Goal: Information Seeking & Learning: Check status

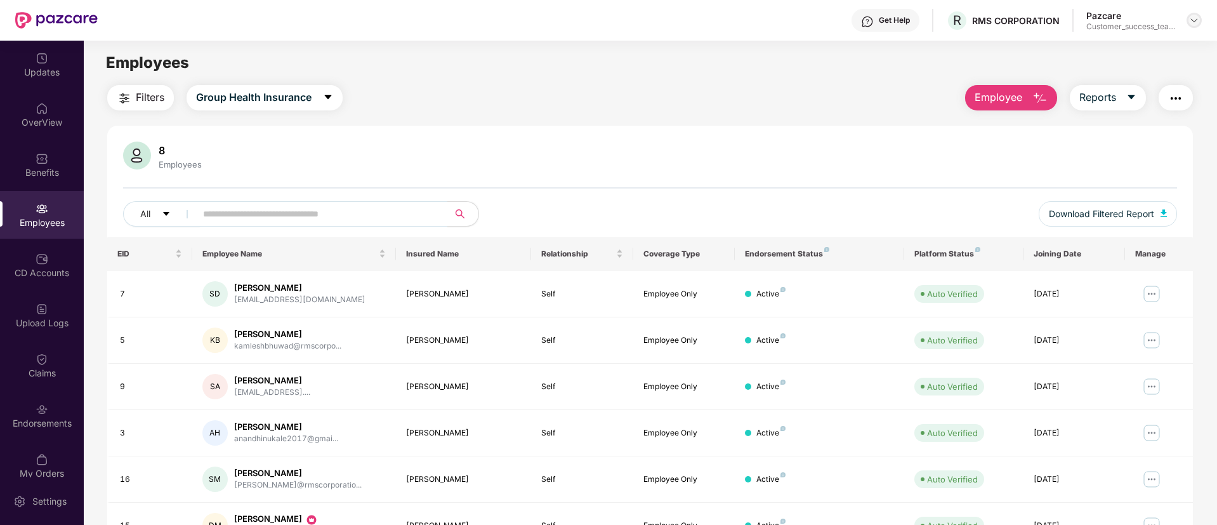
click at [1198, 15] on img at bounding box center [1194, 20] width 10 height 10
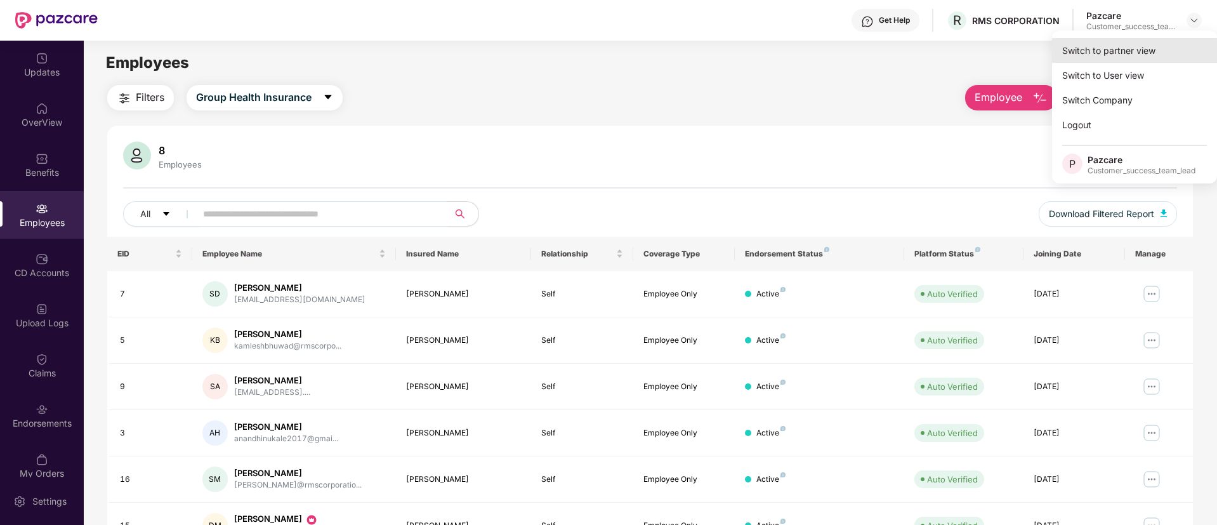
click at [1164, 45] on div "Switch to partner view" at bounding box center [1134, 50] width 165 height 25
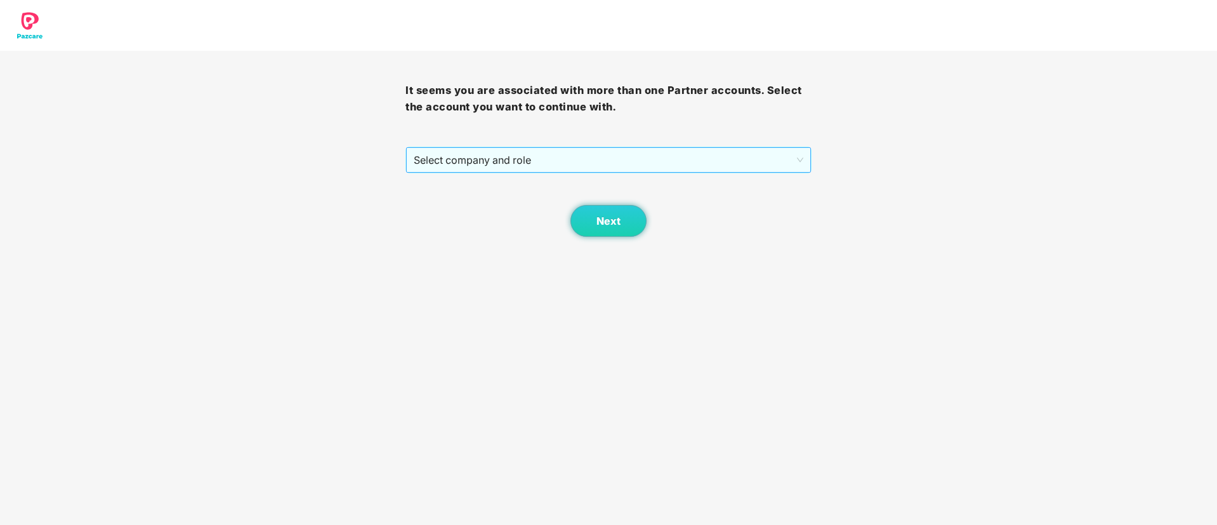
click at [604, 166] on span "Select company and role" at bounding box center [608, 160] width 389 height 24
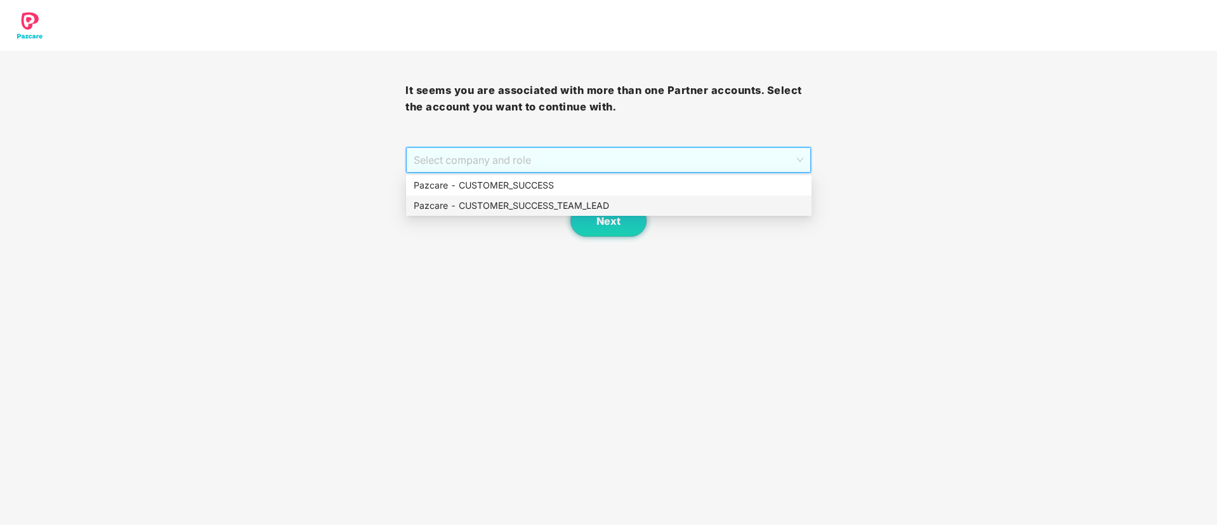
click at [598, 207] on div "Pazcare - CUSTOMER_SUCCESS_TEAM_LEAD" at bounding box center [609, 206] width 390 height 14
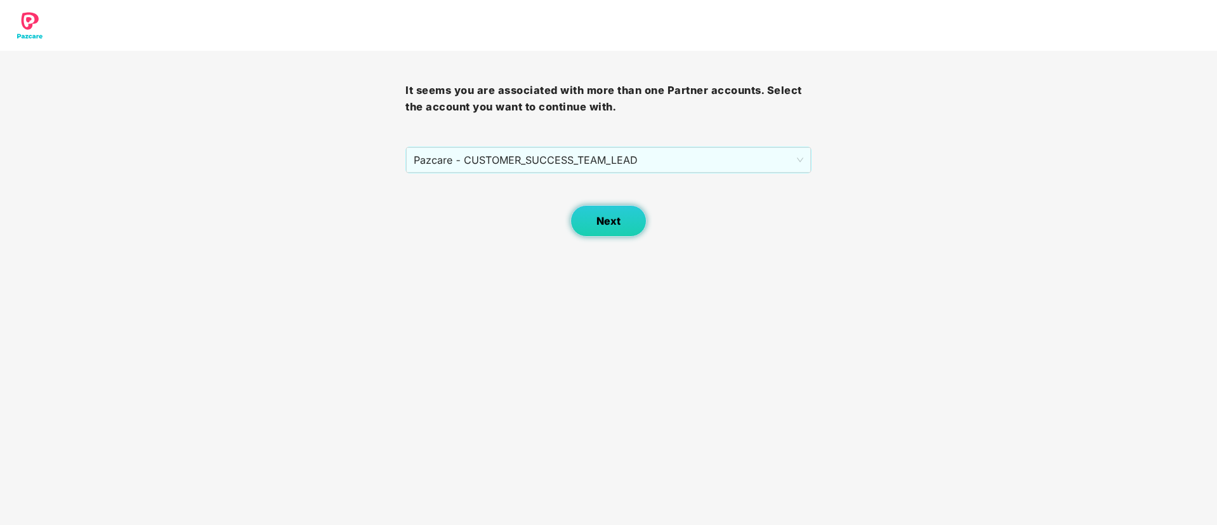
click at [601, 211] on button "Next" at bounding box center [608, 221] width 76 height 32
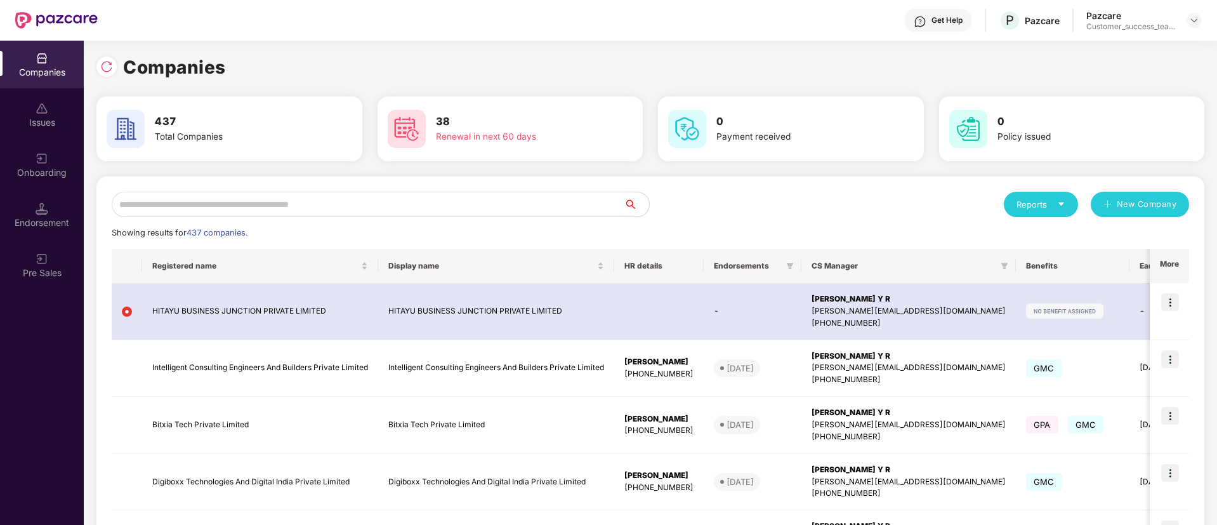
click at [456, 202] on input "text" at bounding box center [368, 204] width 512 height 25
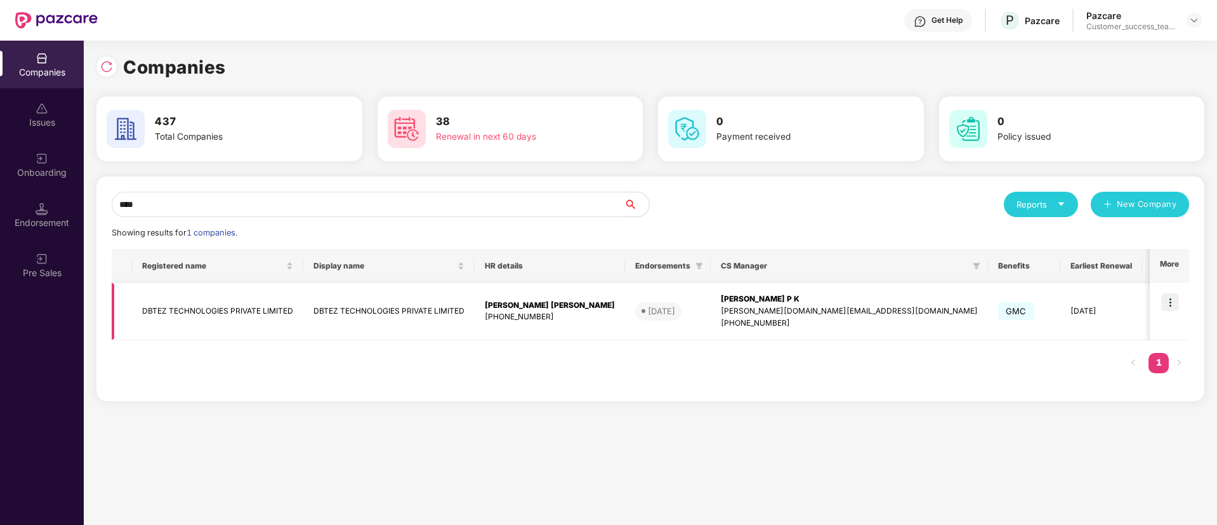
type input "****"
click at [1171, 298] on img at bounding box center [1170, 302] width 18 height 18
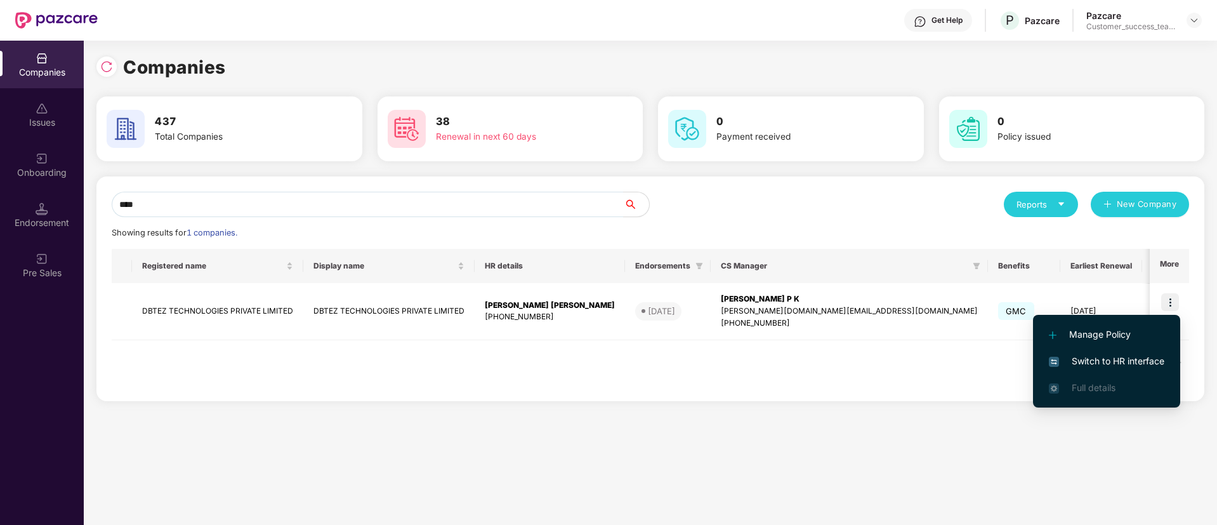
click at [1123, 351] on li "Switch to HR interface" at bounding box center [1106, 361] width 147 height 27
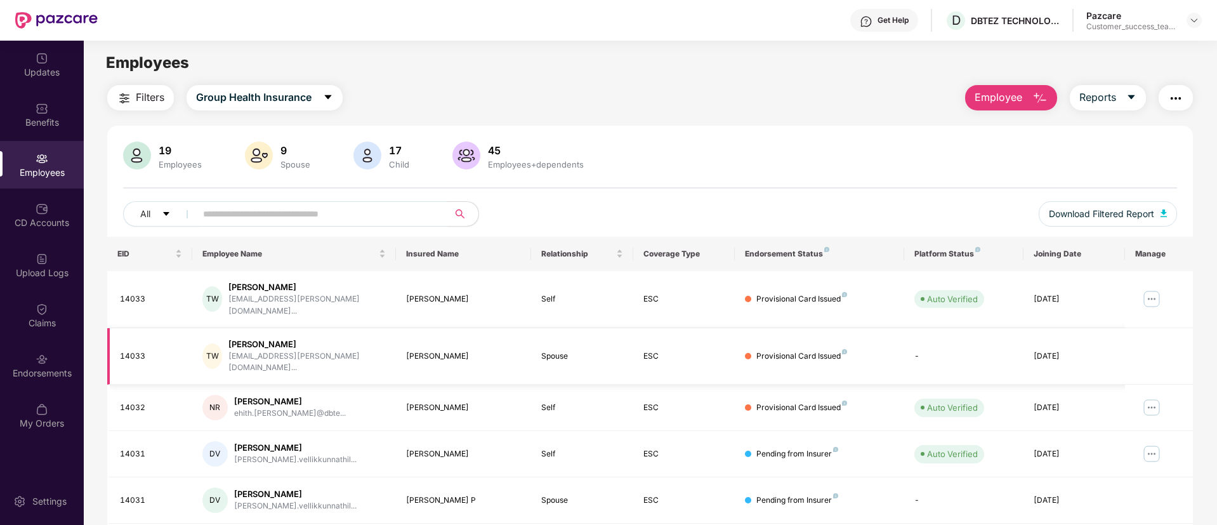
scroll to position [255, 0]
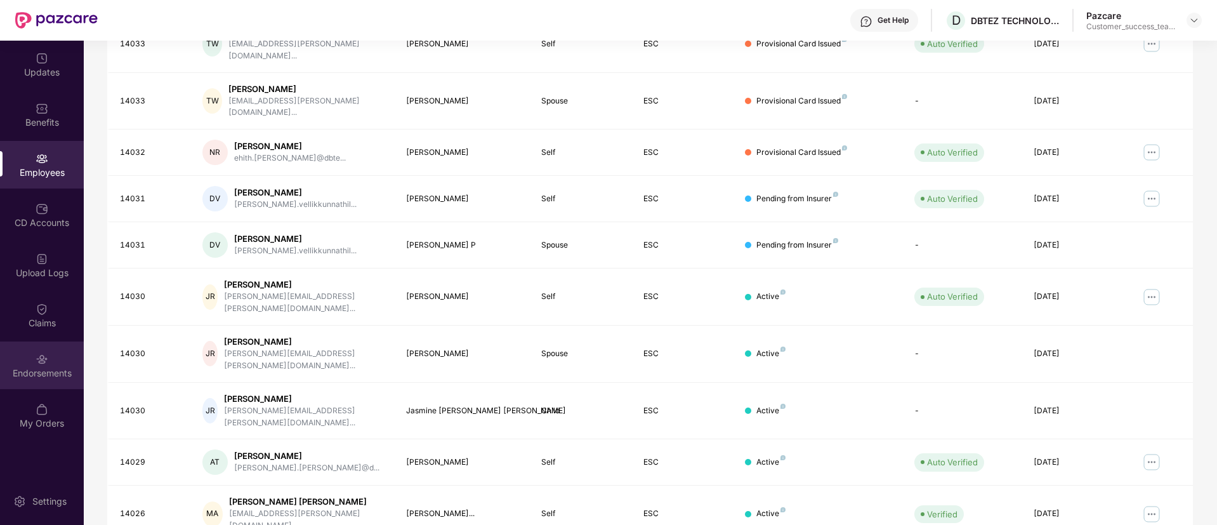
click at [67, 370] on div "Endorsements" at bounding box center [42, 373] width 84 height 13
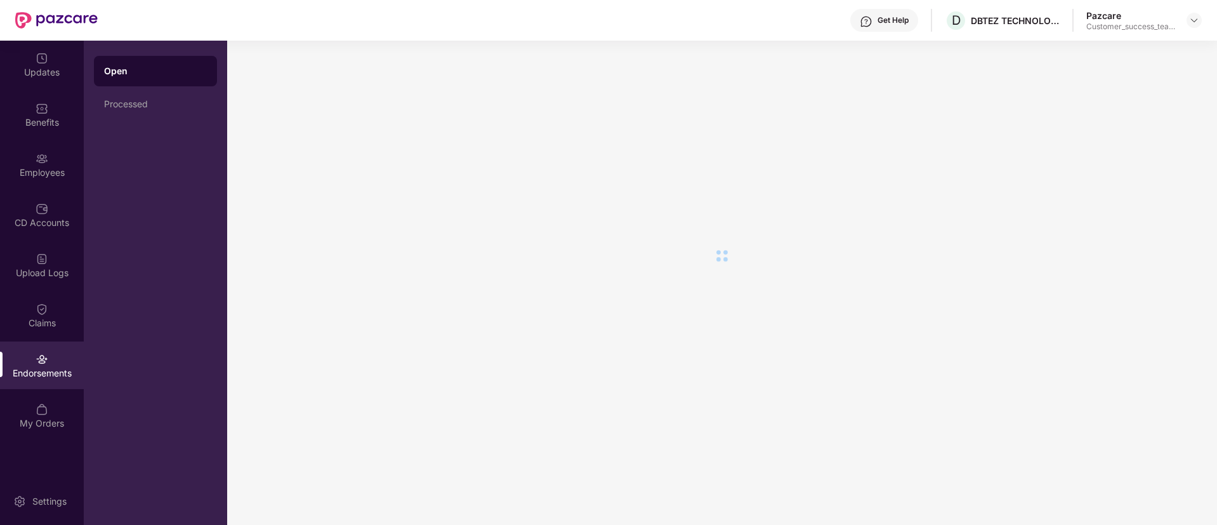
scroll to position [0, 0]
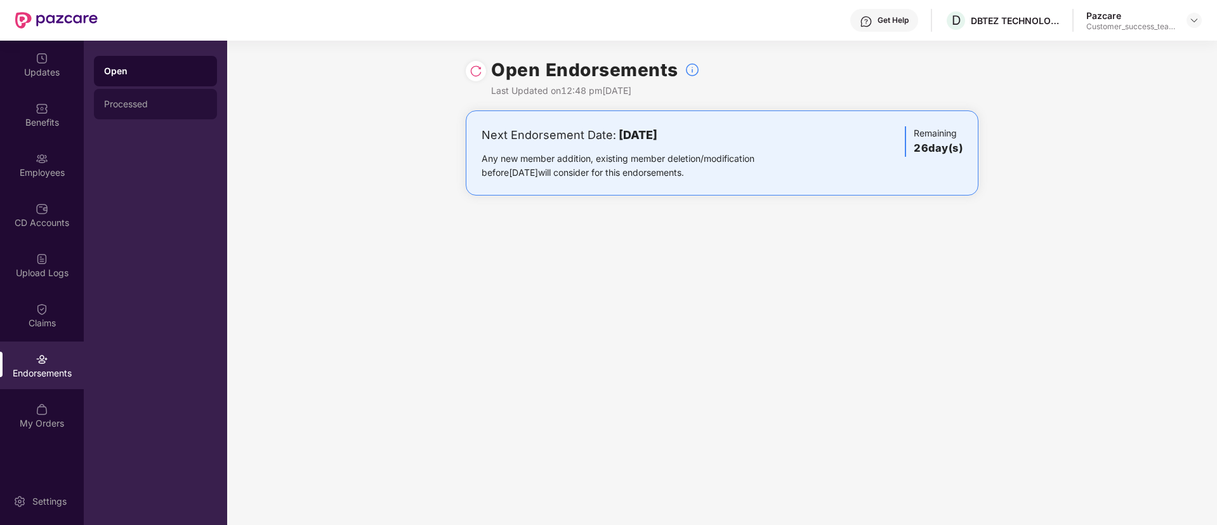
click at [150, 105] on div "Processed" at bounding box center [155, 104] width 103 height 10
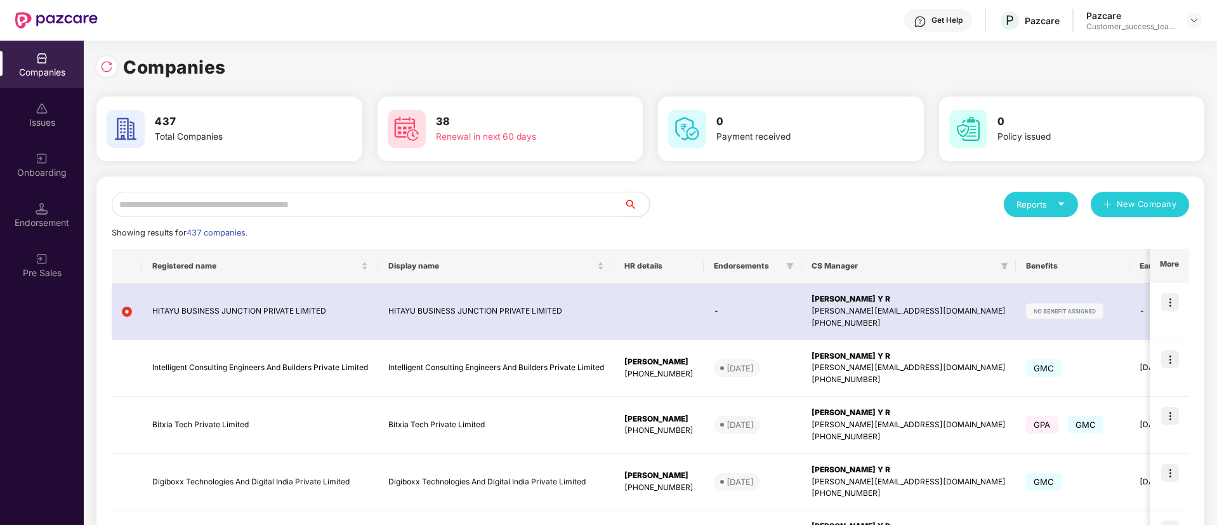
click at [230, 204] on input "text" at bounding box center [368, 204] width 512 height 25
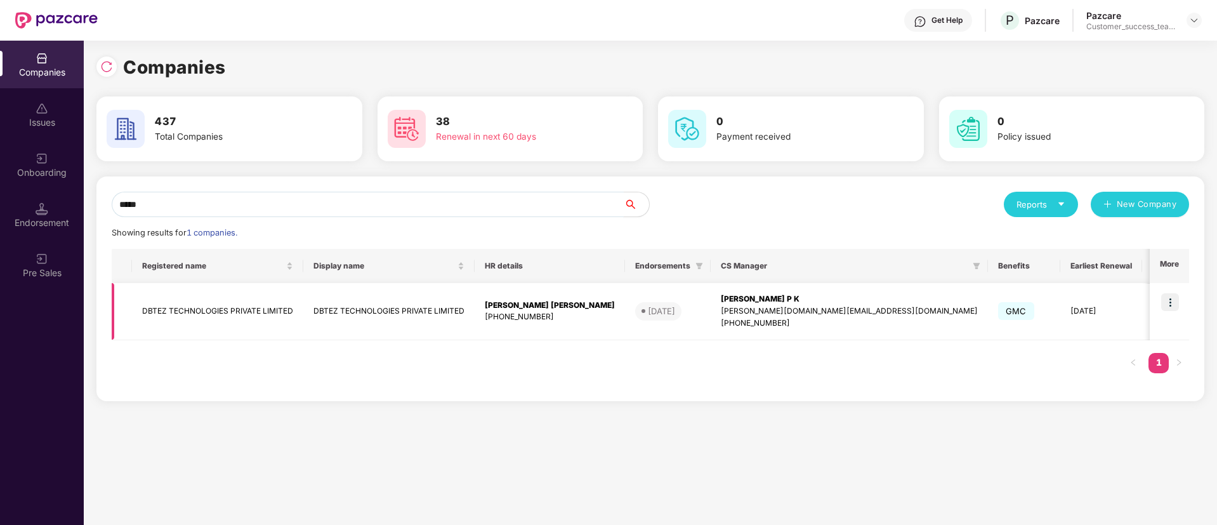
type input "*****"
click at [1159, 323] on td at bounding box center [1169, 311] width 39 height 57
click at [1171, 306] on img at bounding box center [1170, 302] width 18 height 18
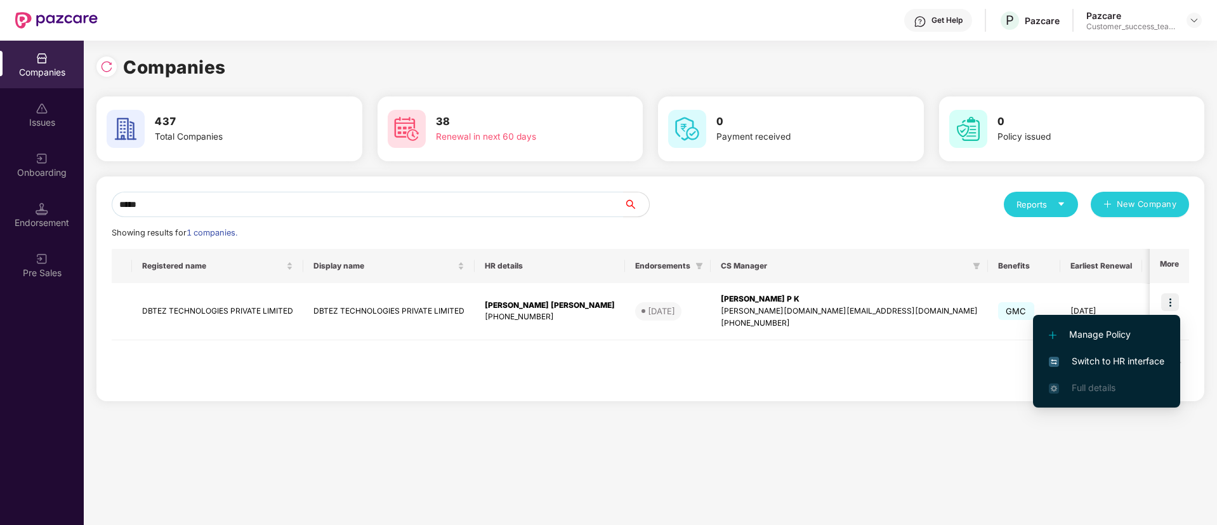
click at [1159, 360] on span "Switch to HR interface" at bounding box center [1106, 361] width 115 height 14
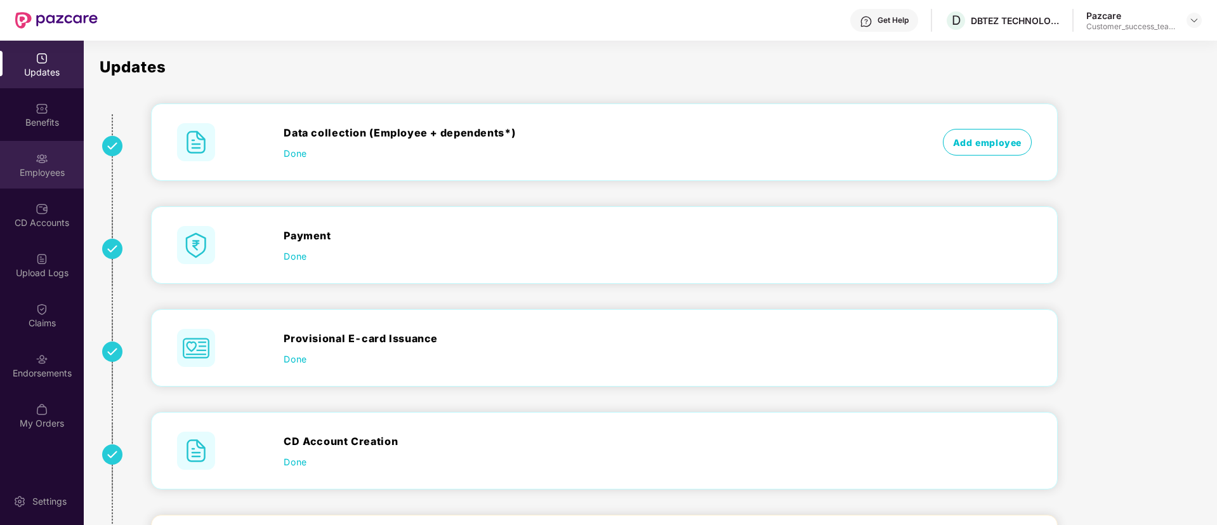
click at [62, 173] on div "Employees" at bounding box center [42, 172] width 84 height 13
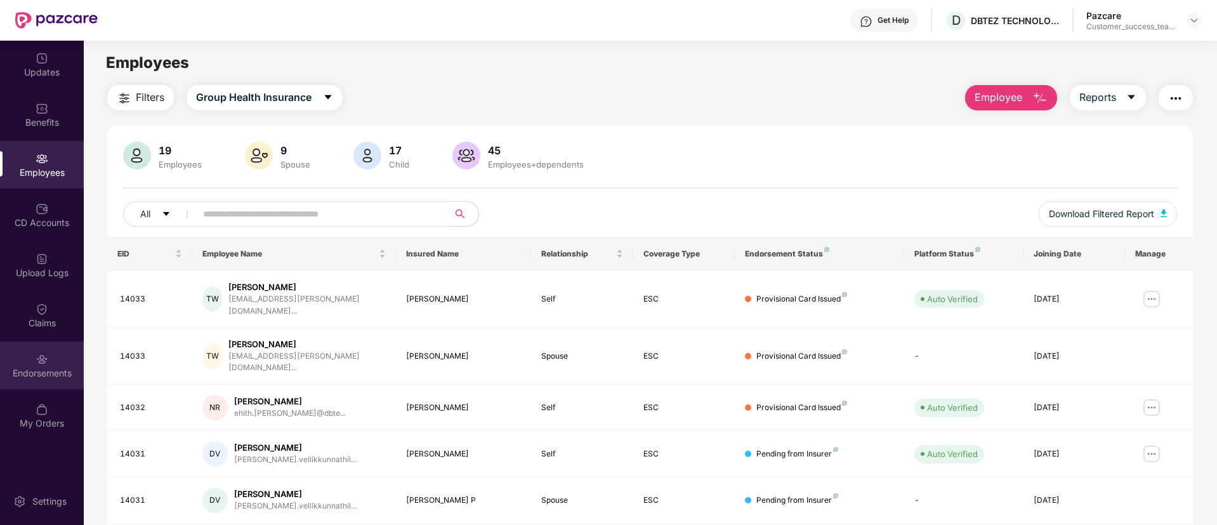
click at [65, 374] on div "Endorsements" at bounding box center [42, 373] width 84 height 13
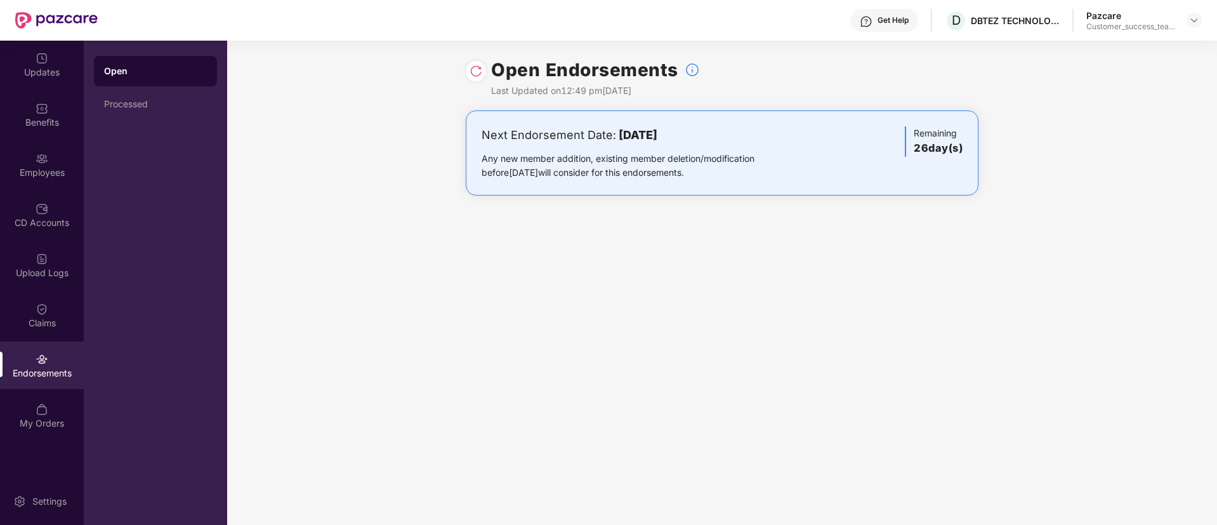
click at [57, 139] on div "Updates Benefits Employees CD Accounts Upload Logs Claims Endorsements My Orders" at bounding box center [42, 241] width 84 height 401
click at [60, 123] on div "Benefits" at bounding box center [42, 122] width 84 height 13
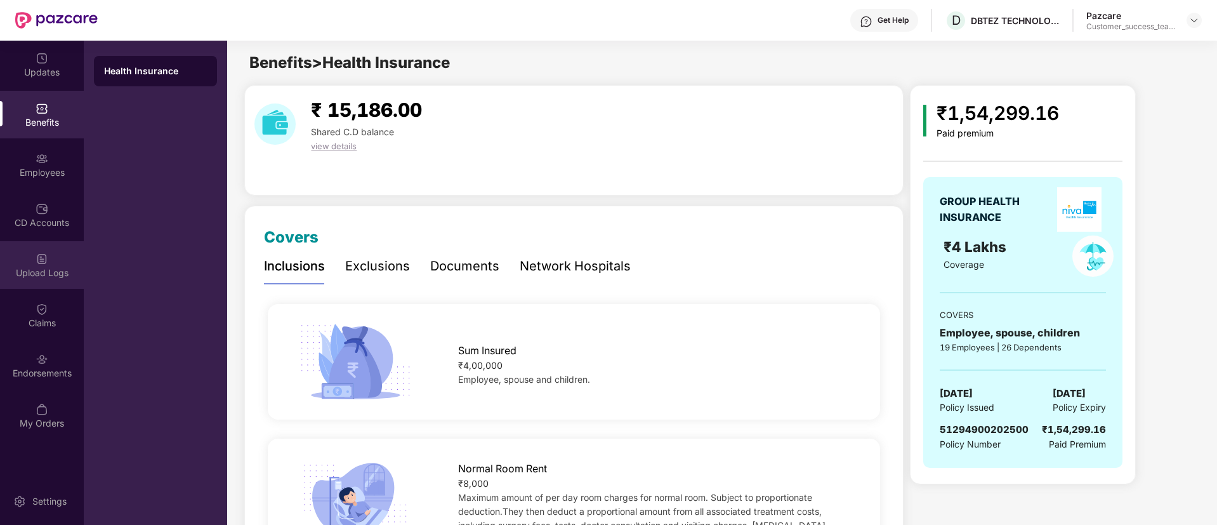
click at [60, 259] on div "Upload Logs" at bounding box center [42, 265] width 84 height 48
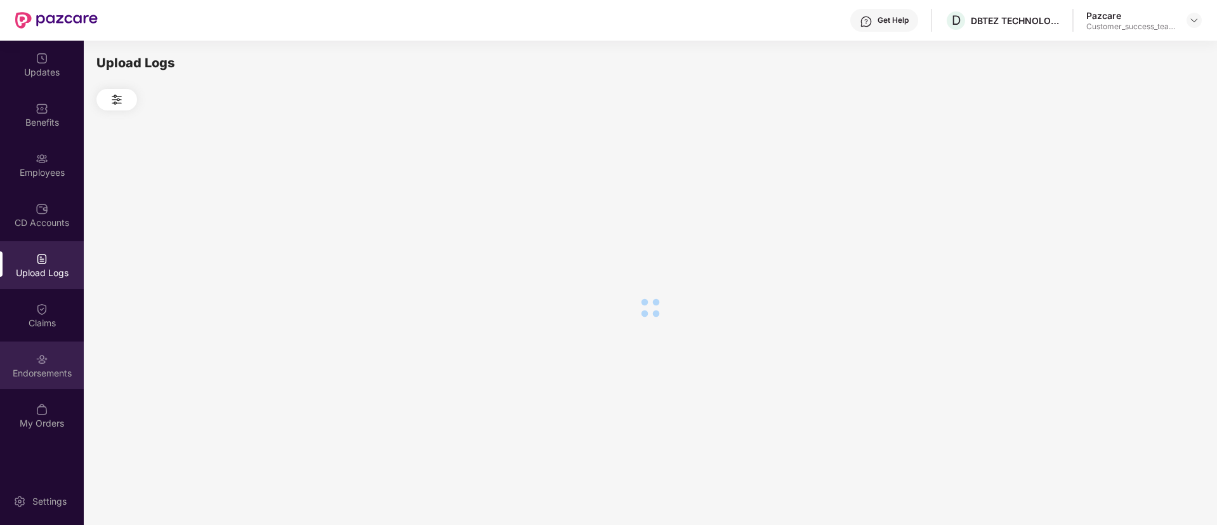
click at [56, 363] on div "Endorsements" at bounding box center [42, 365] width 84 height 48
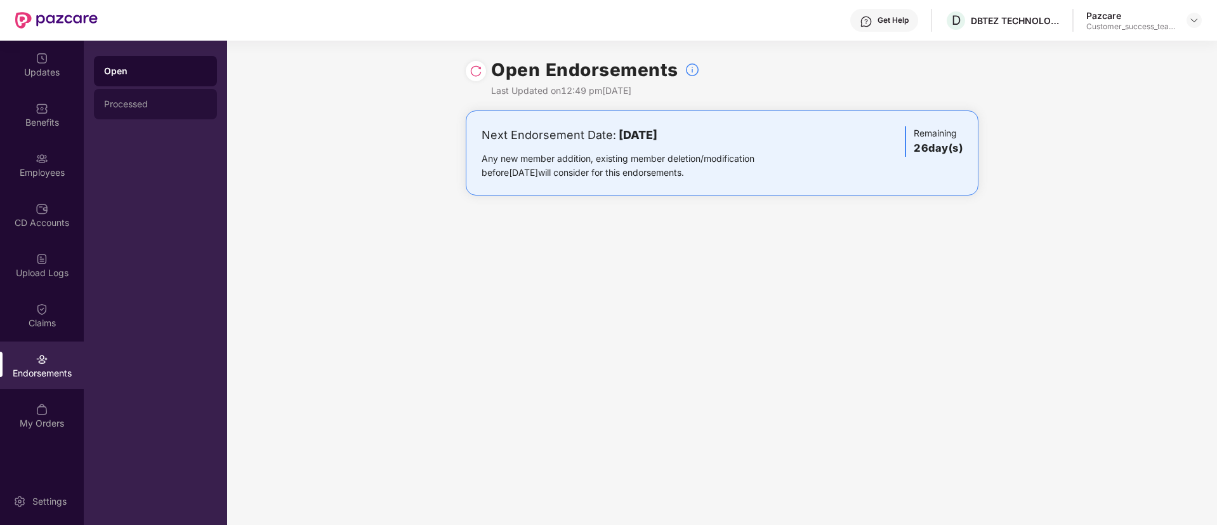
click at [173, 112] on div "Processed" at bounding box center [155, 104] width 123 height 30
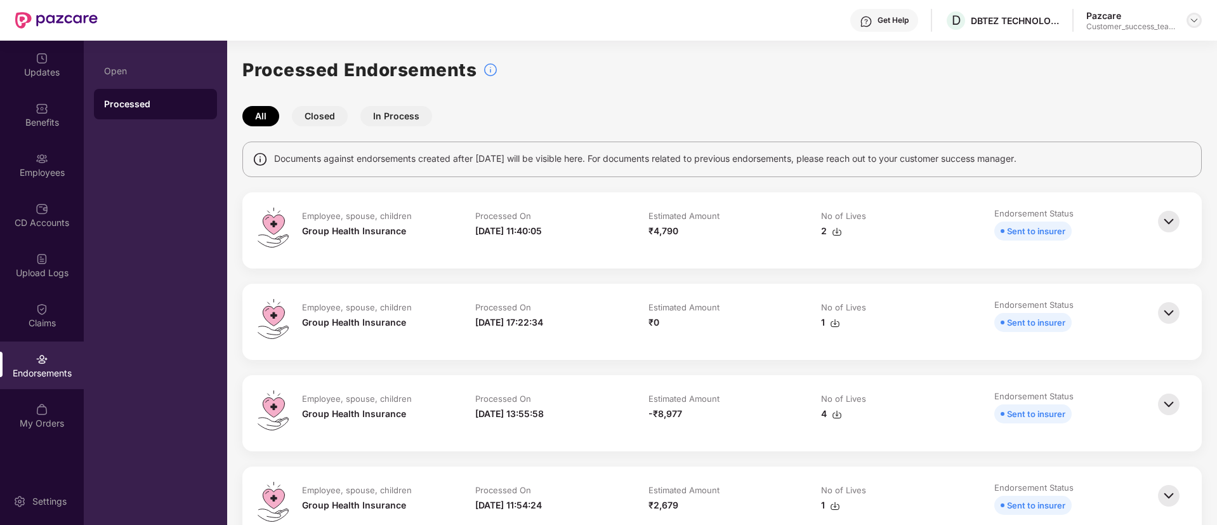
click at [1192, 26] on div at bounding box center [1193, 20] width 15 height 15
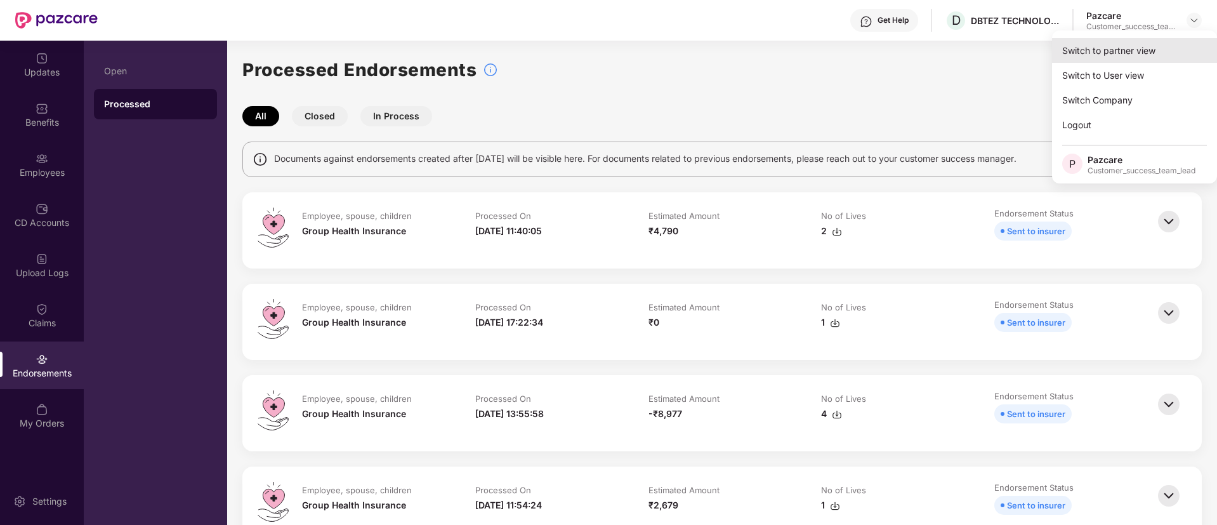
click at [1176, 44] on div "Switch to partner view" at bounding box center [1134, 50] width 165 height 25
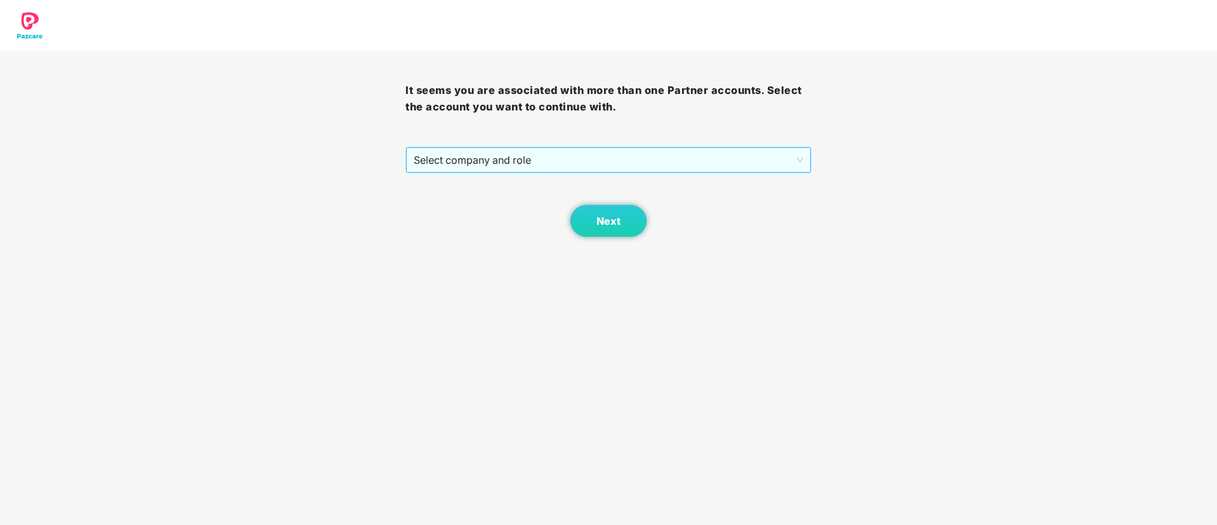
click at [598, 164] on span "Select company and role" at bounding box center [608, 160] width 389 height 24
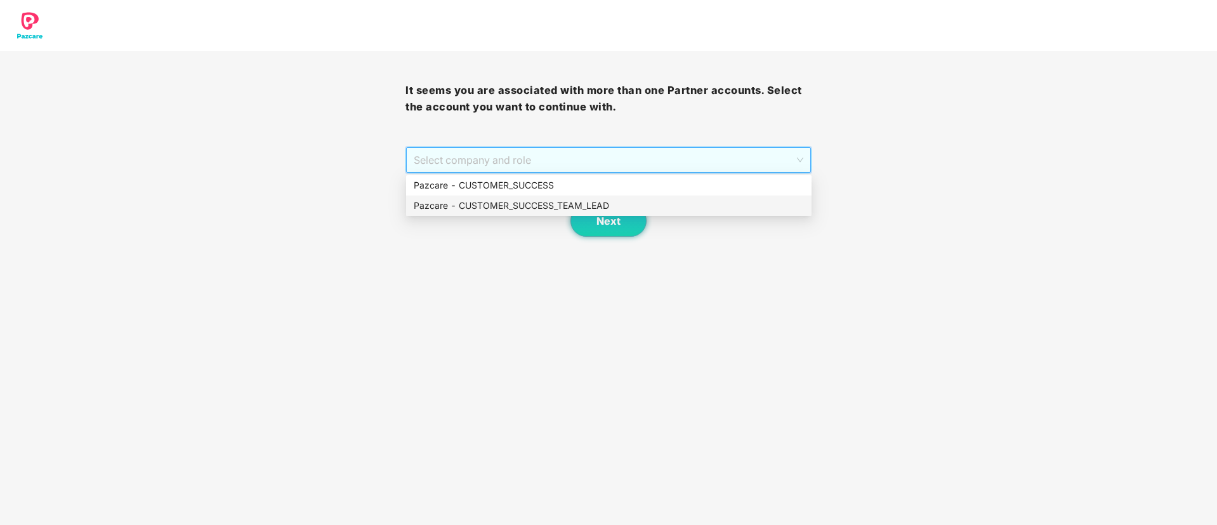
click at [589, 199] on div "Pazcare - CUSTOMER_SUCCESS_TEAM_LEAD" at bounding box center [609, 206] width 390 height 14
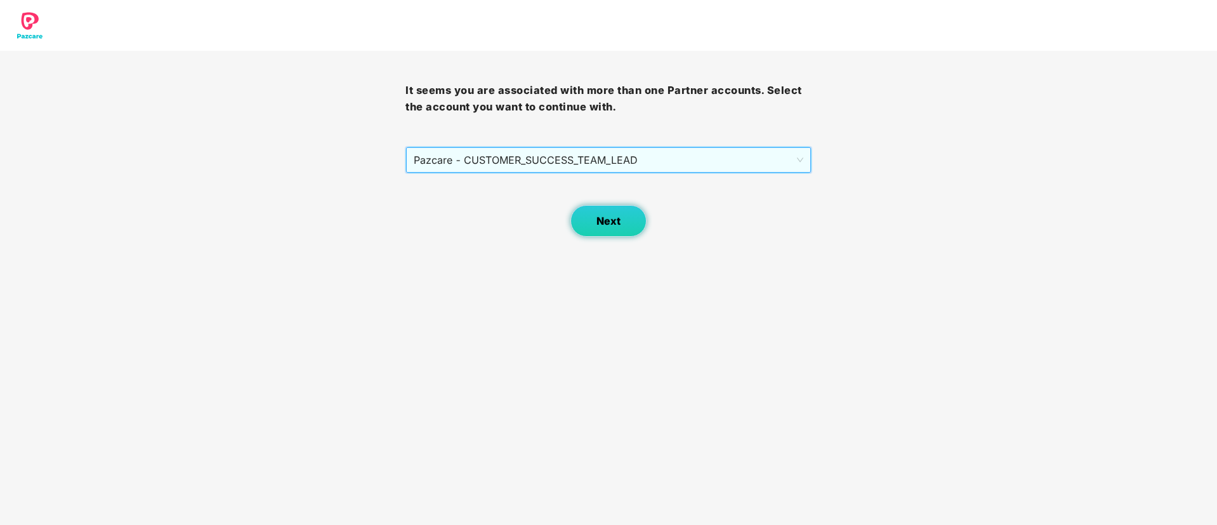
click at [595, 206] on button "Next" at bounding box center [608, 221] width 76 height 32
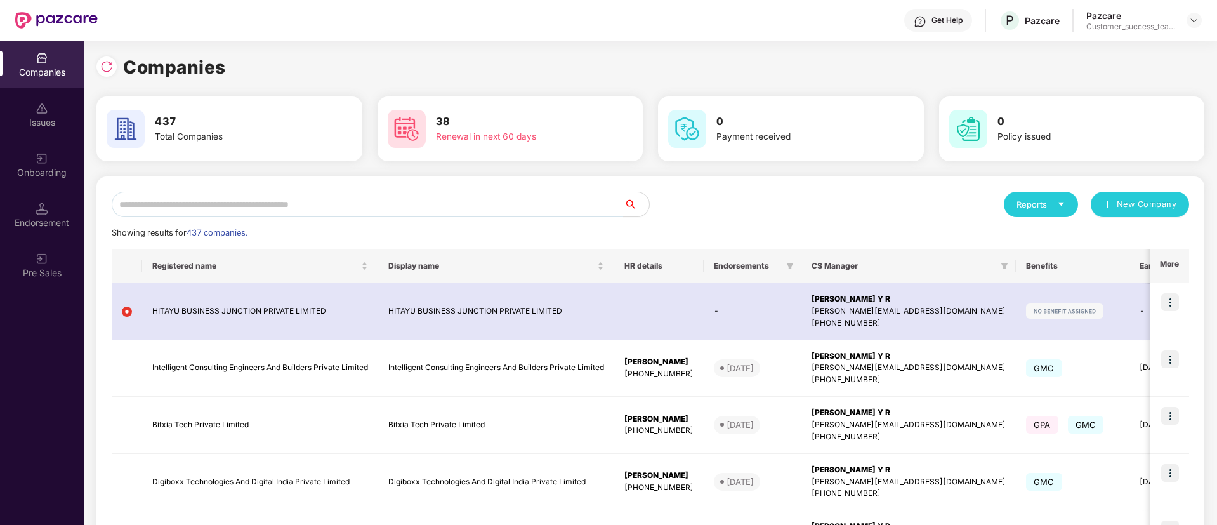
click at [558, 207] on input "text" at bounding box center [368, 204] width 512 height 25
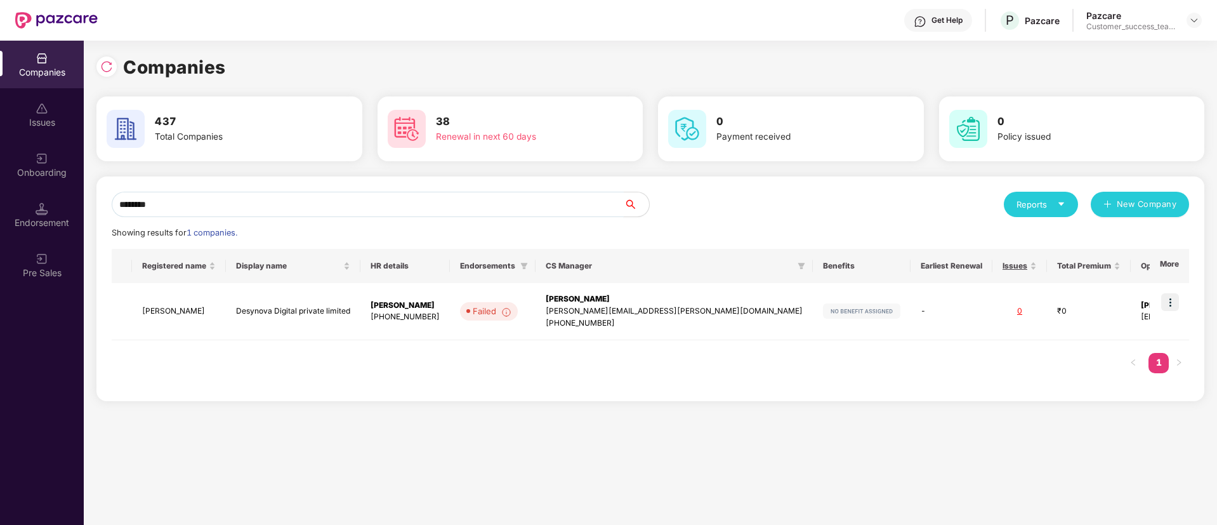
click at [269, 200] on input "********" at bounding box center [368, 204] width 512 height 25
type input "*"
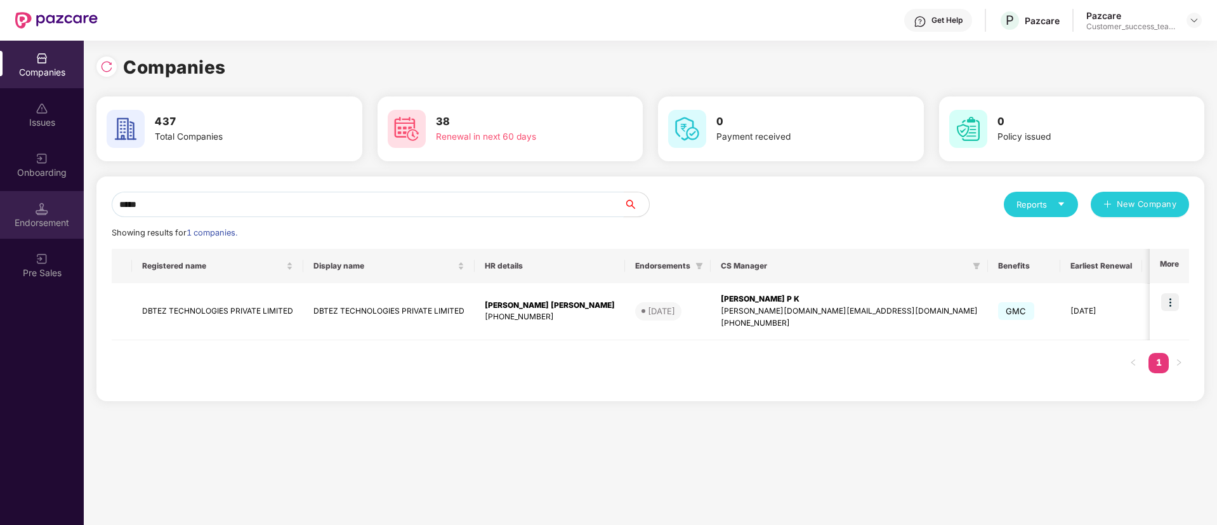
type input "*****"
click at [45, 221] on div "Endorsement" at bounding box center [42, 222] width 84 height 13
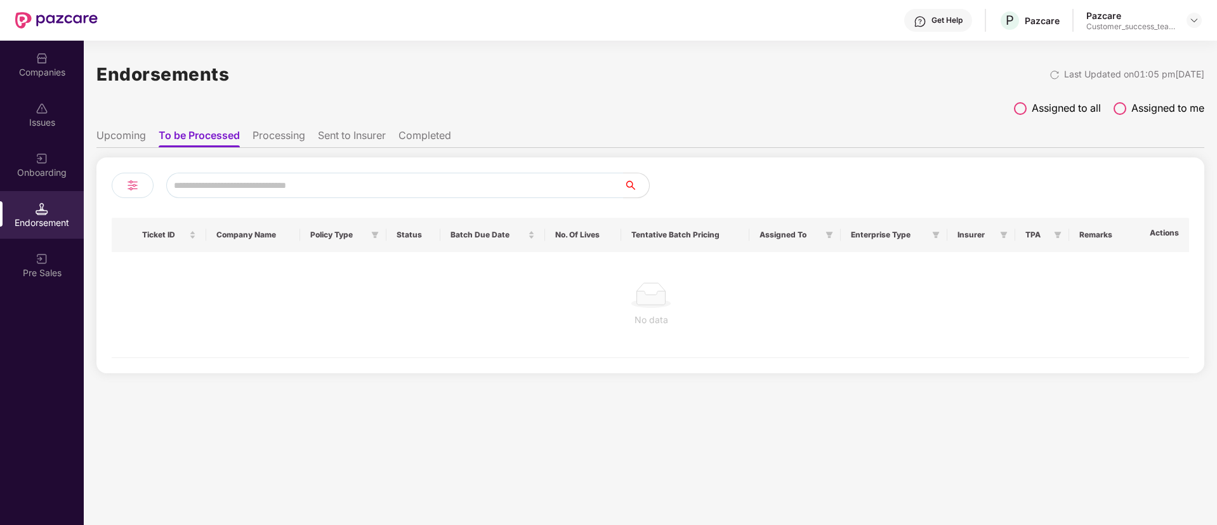
click at [267, 138] on li "Processing" at bounding box center [279, 138] width 53 height 18
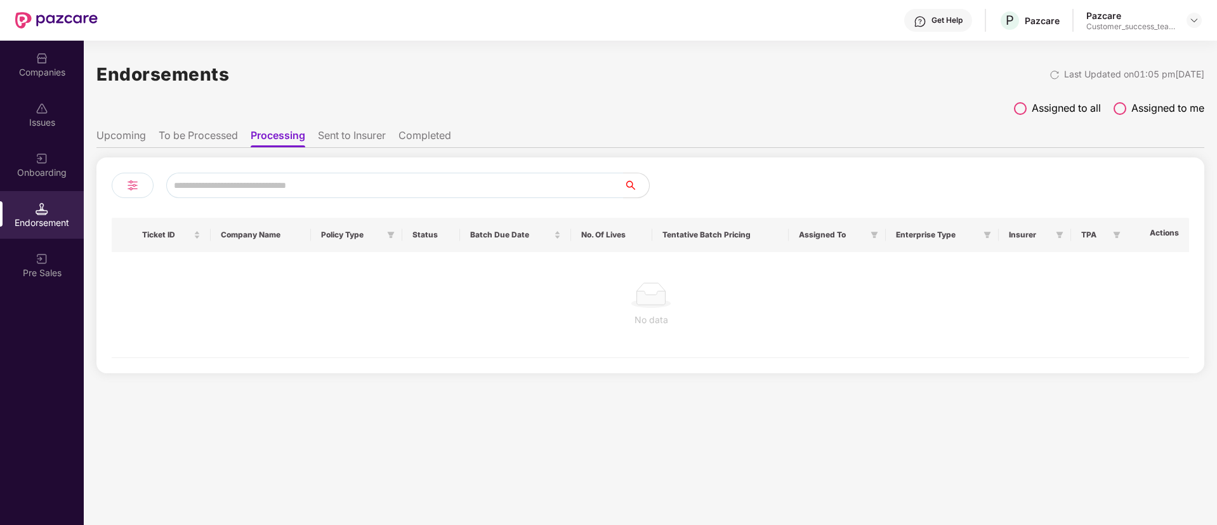
click at [1023, 108] on span at bounding box center [1020, 108] width 13 height 13
click at [121, 143] on li "Upcoming" at bounding box center [120, 138] width 49 height 18
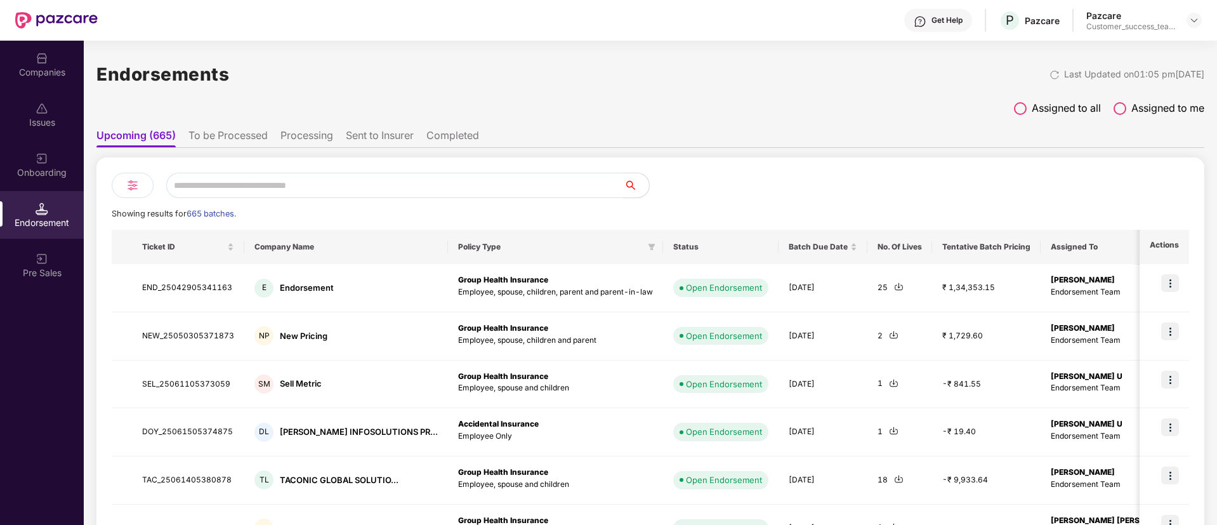
click at [213, 131] on li "To be Processed" at bounding box center [227, 138] width 79 height 18
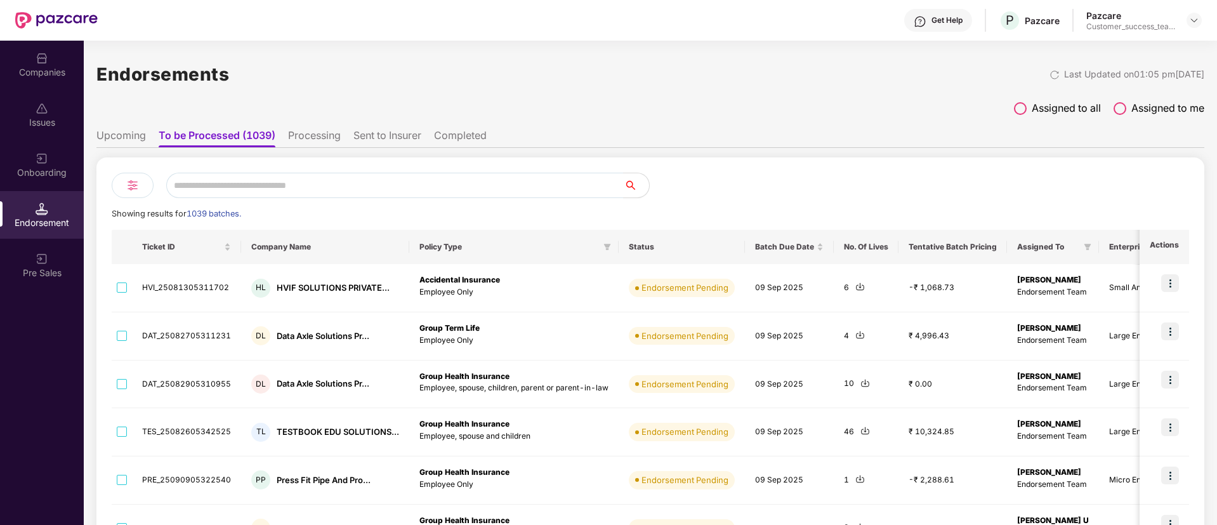
click at [409, 136] on li "Sent to Insurer" at bounding box center [387, 138] width 68 height 18
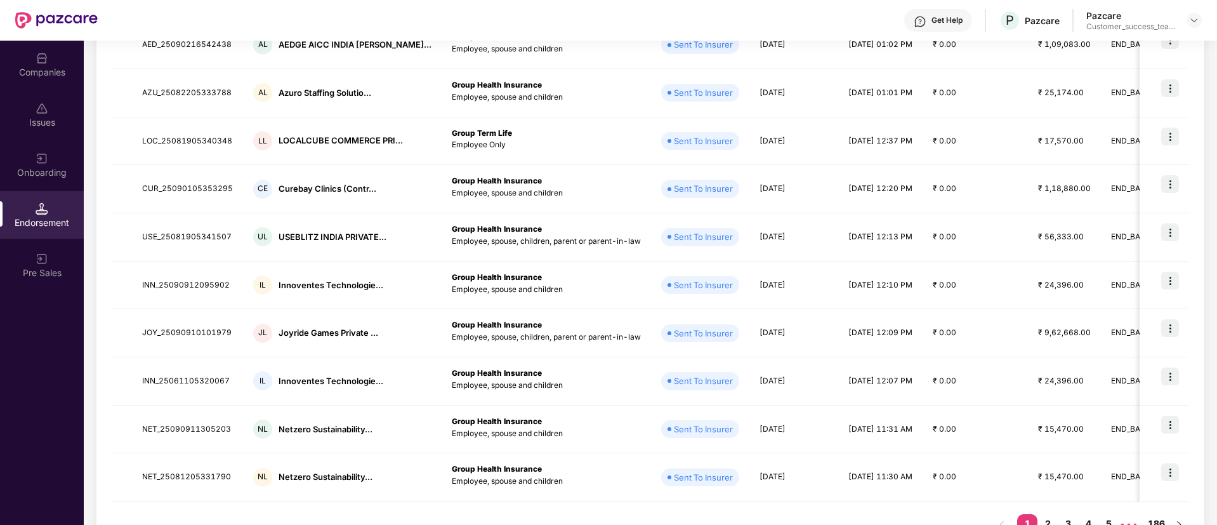
scroll to position [280, 0]
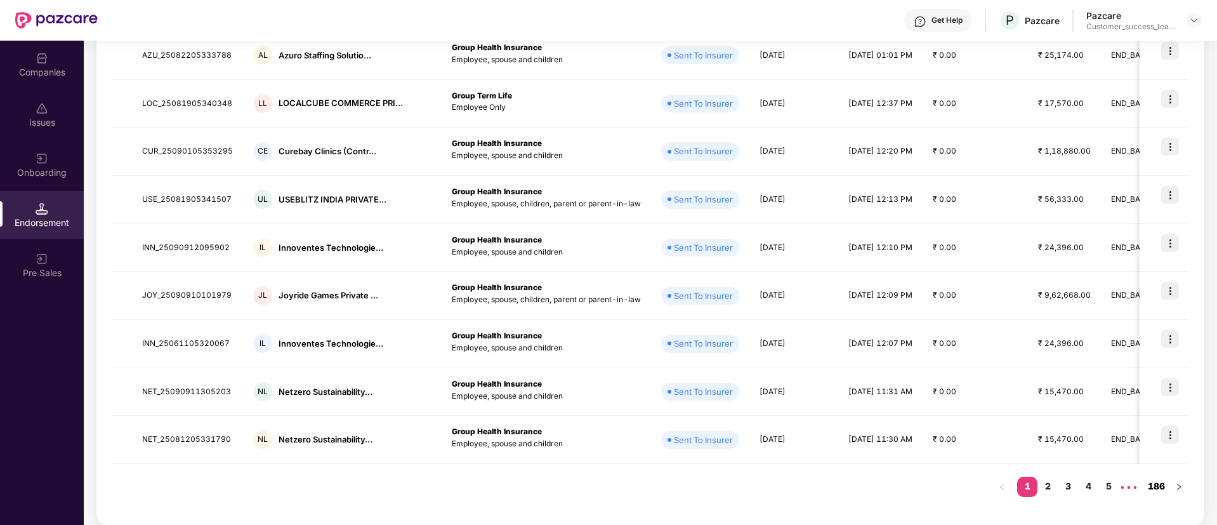
click at [1161, 476] on link "186" at bounding box center [1156, 485] width 25 height 19
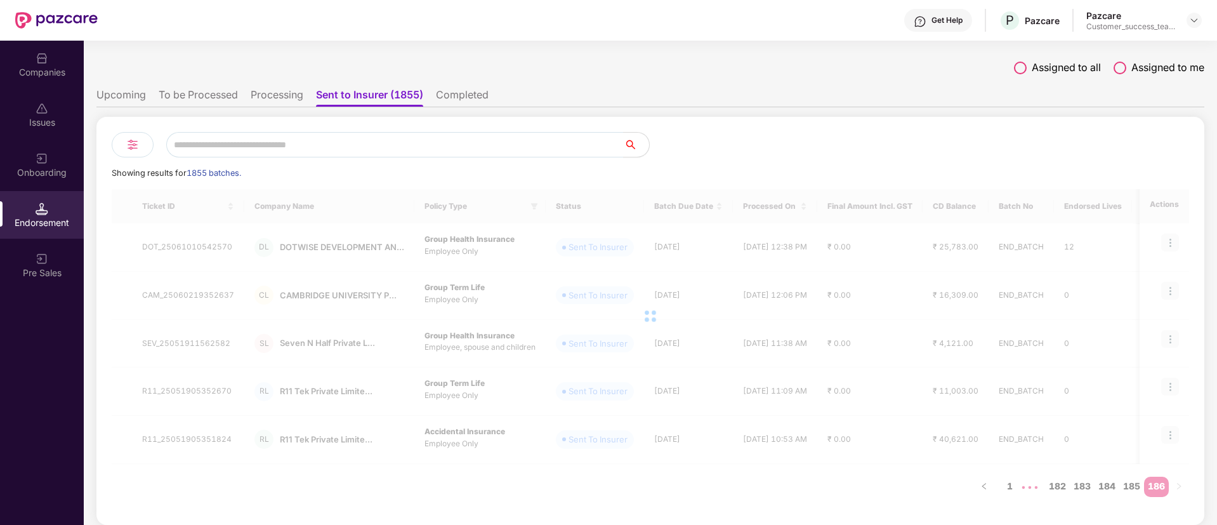
scroll to position [41, 0]
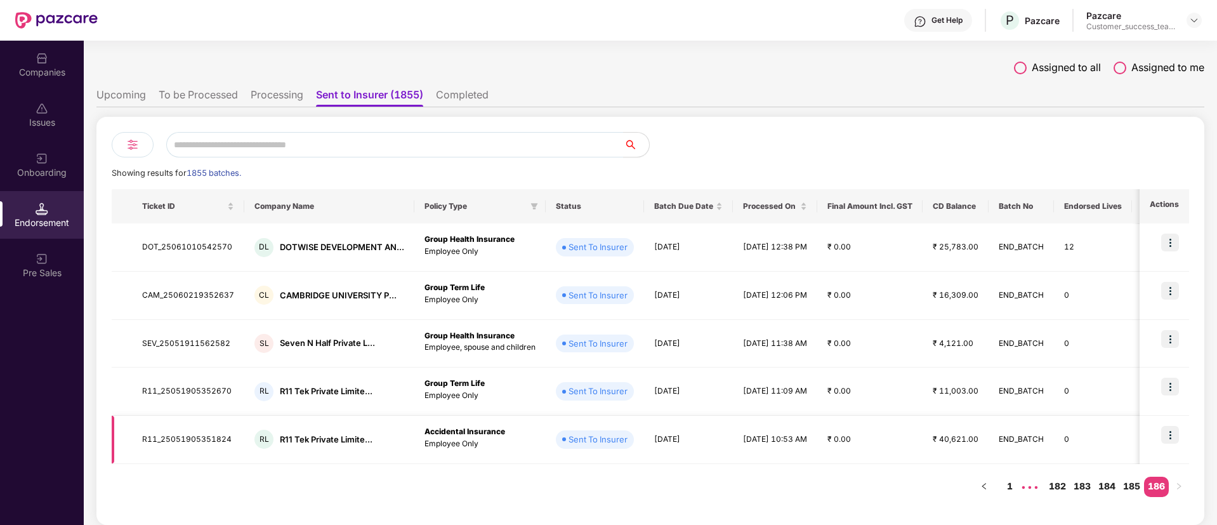
click at [1154, 456] on td at bounding box center [1164, 440] width 49 height 48
click at [1056, 482] on link "182" at bounding box center [1057, 485] width 25 height 19
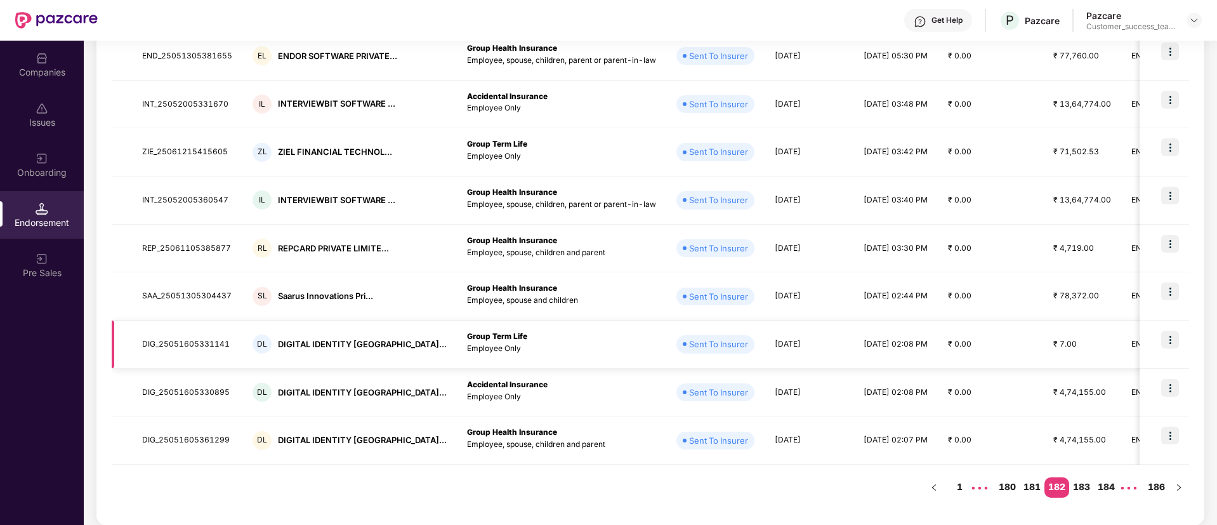
scroll to position [280, 0]
click at [1079, 482] on link "183" at bounding box center [1081, 485] width 25 height 19
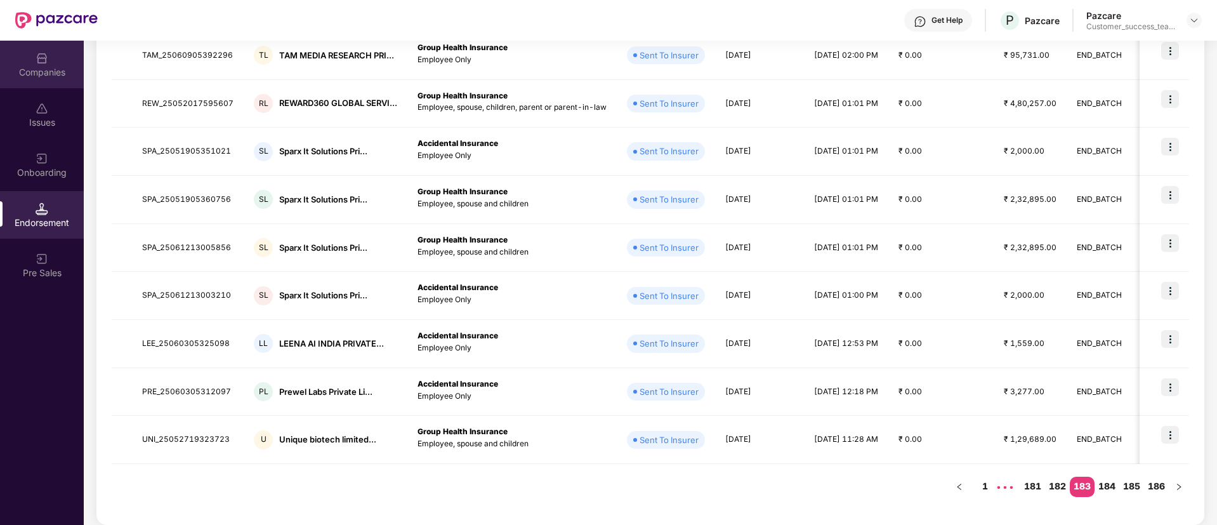
click at [46, 56] on img at bounding box center [42, 58] width 13 height 13
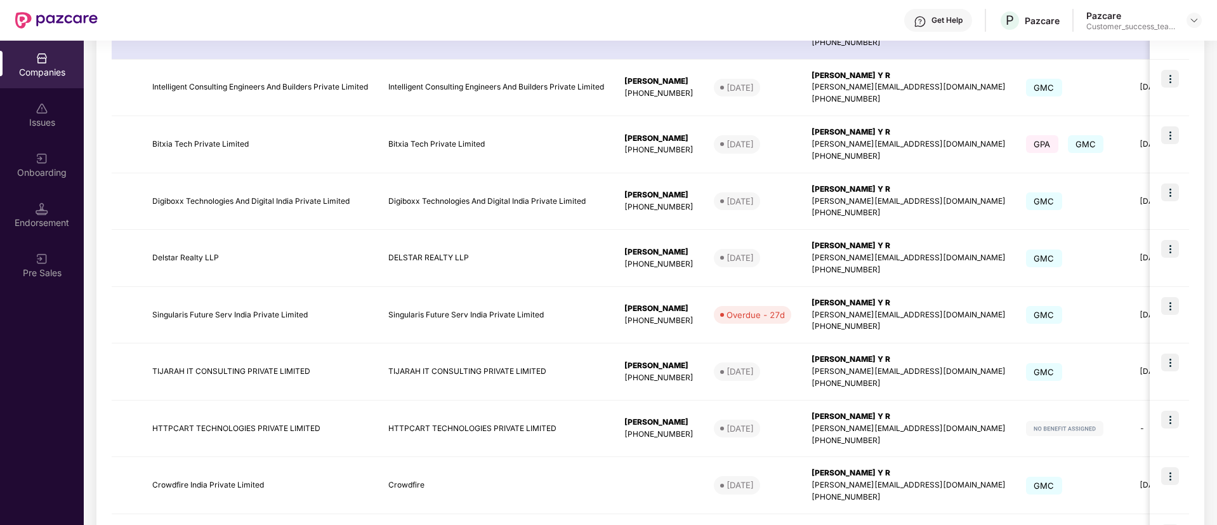
scroll to position [0, 0]
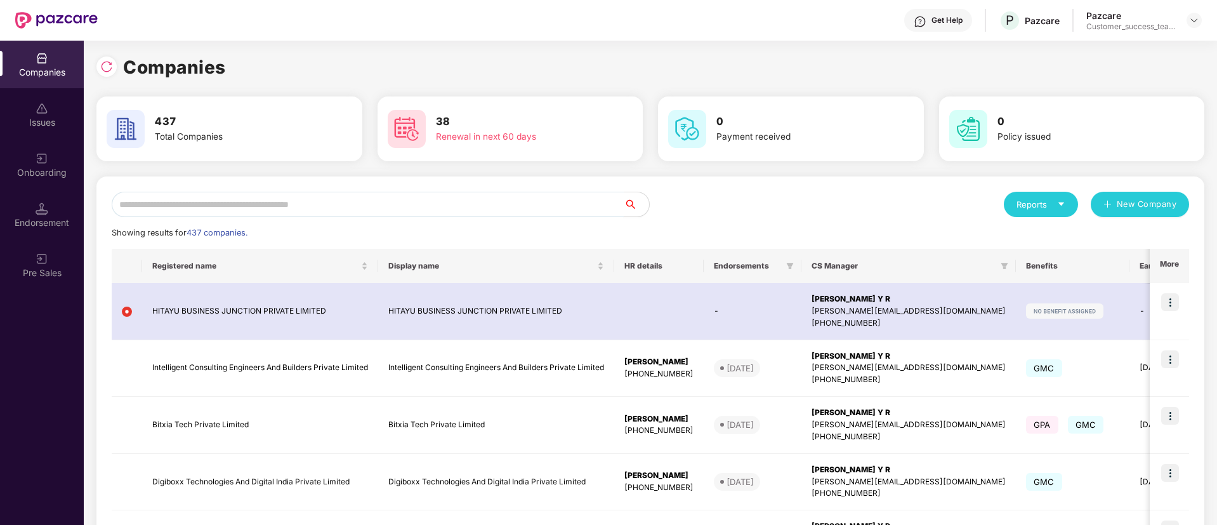
click at [346, 201] on input "text" at bounding box center [368, 204] width 512 height 25
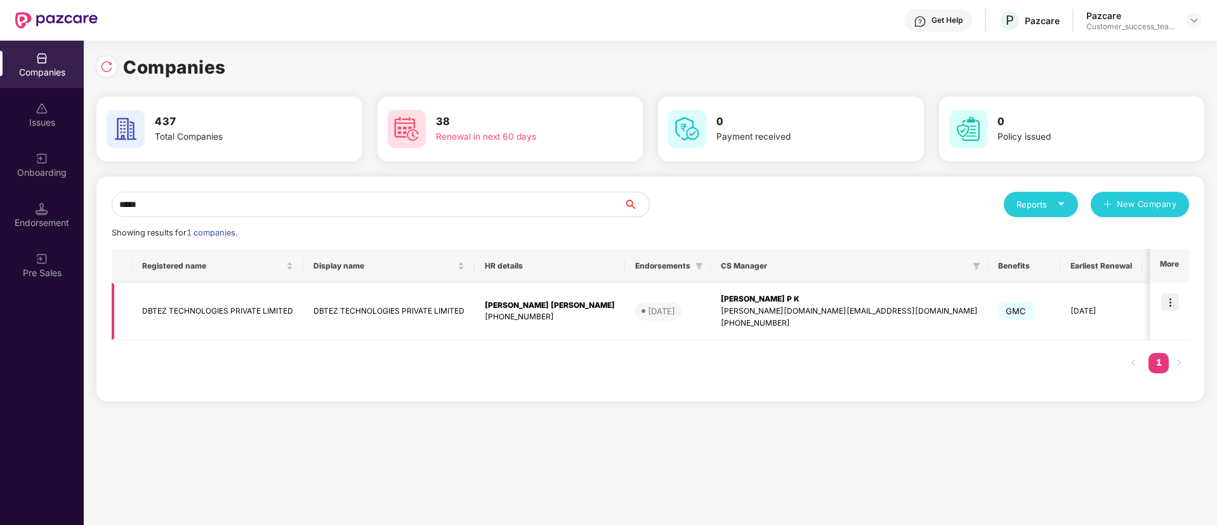
type input "*****"
click at [1176, 291] on td at bounding box center [1169, 311] width 39 height 57
click at [1170, 295] on img at bounding box center [1170, 302] width 18 height 18
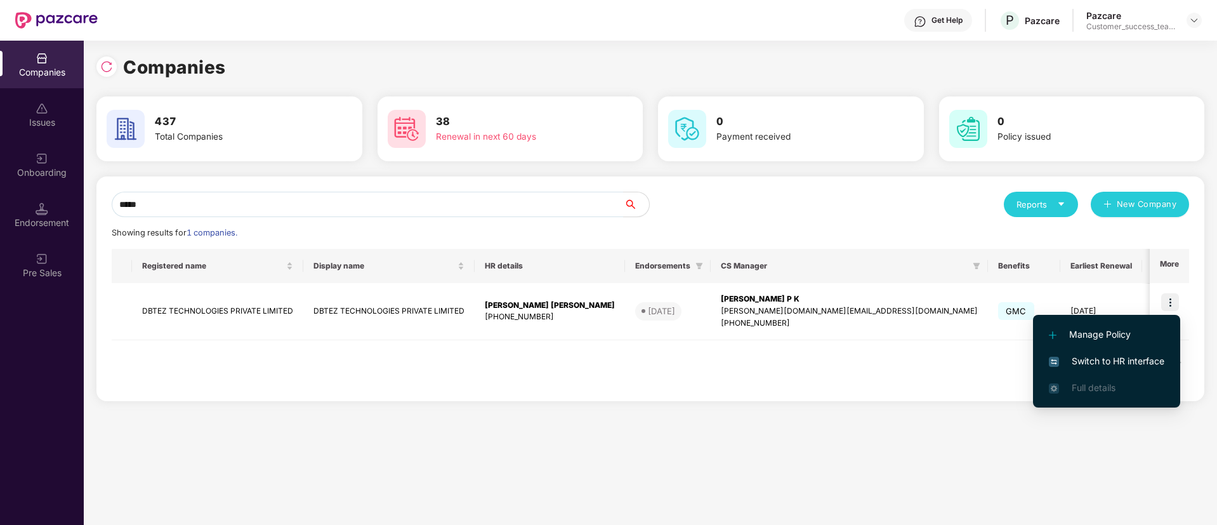
click at [1164, 357] on span "Switch to HR interface" at bounding box center [1106, 361] width 115 height 14
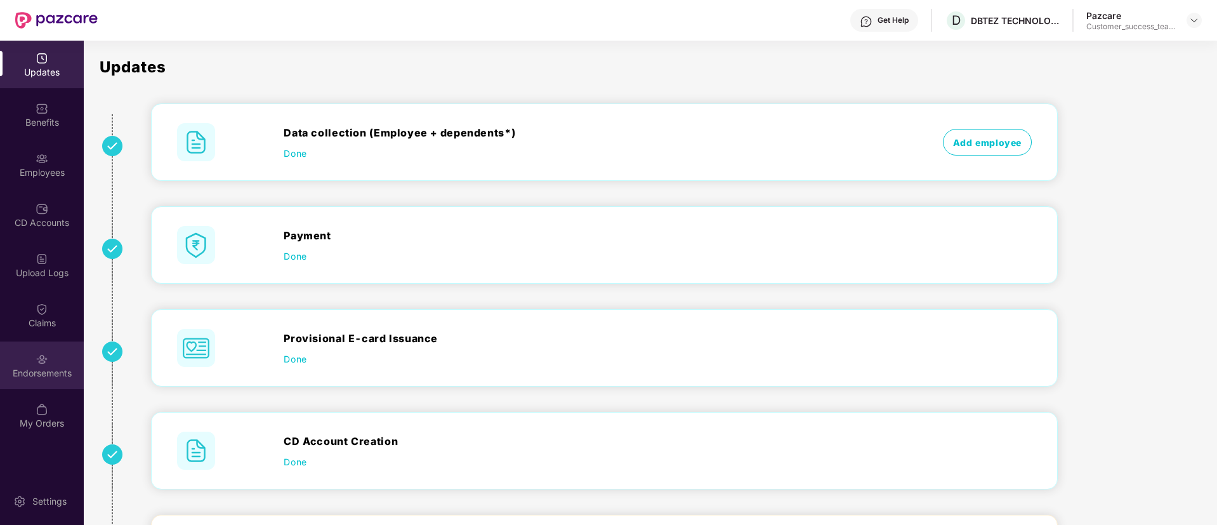
click at [39, 381] on div "Endorsements" at bounding box center [42, 365] width 84 height 48
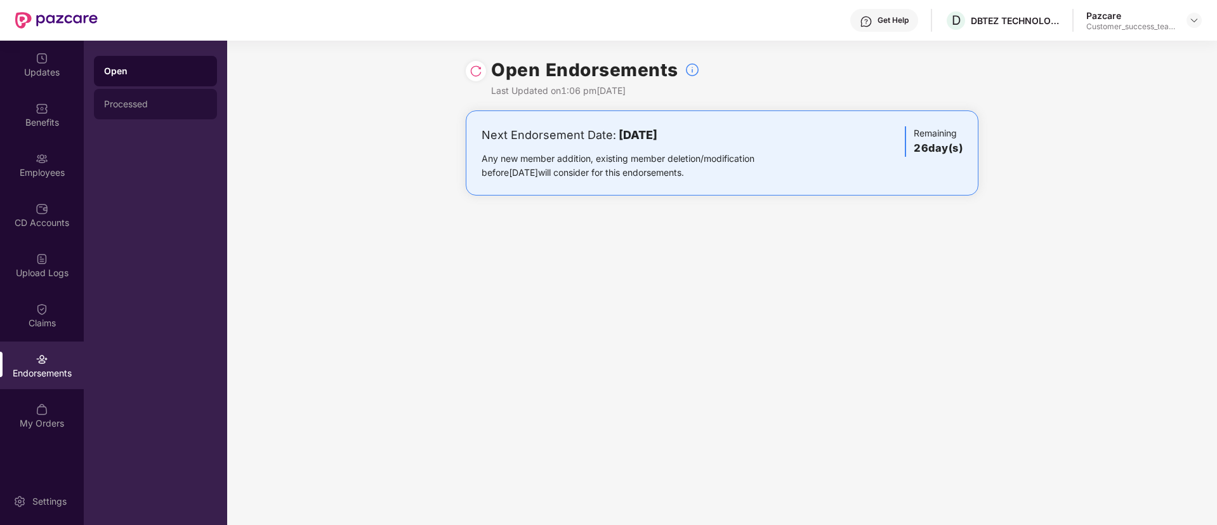
click at [141, 105] on div "Processed" at bounding box center [155, 104] width 103 height 10
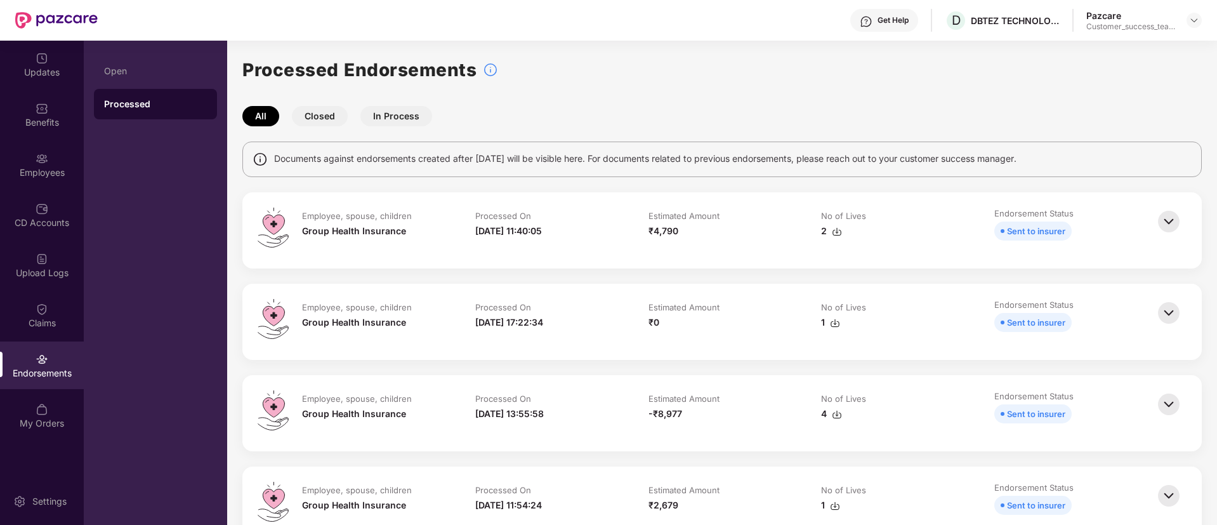
click at [1196, 20] on img at bounding box center [1194, 20] width 10 height 10
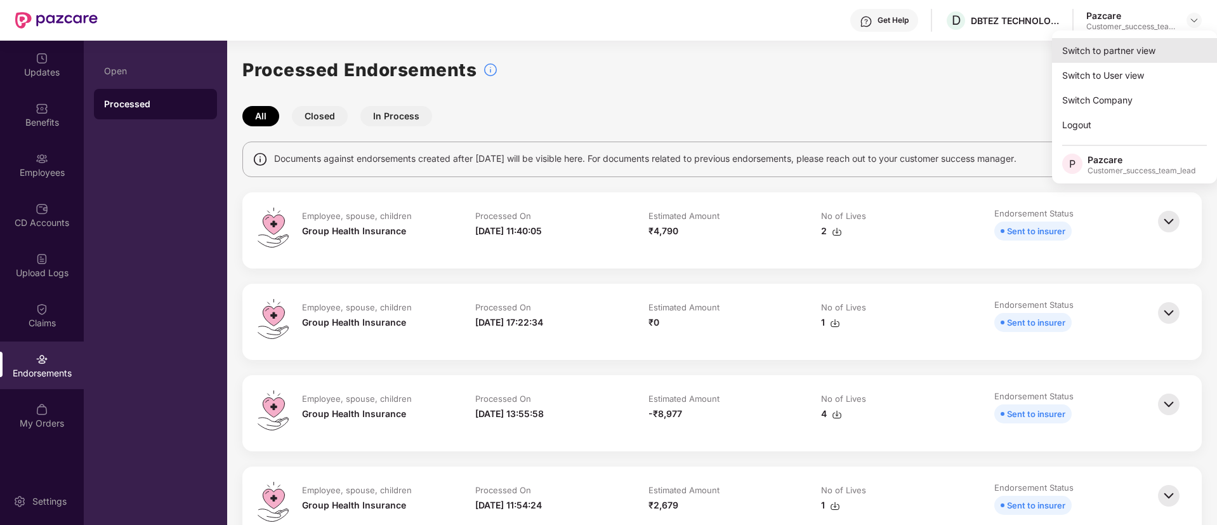
click at [1170, 53] on div "Switch to partner view" at bounding box center [1134, 50] width 165 height 25
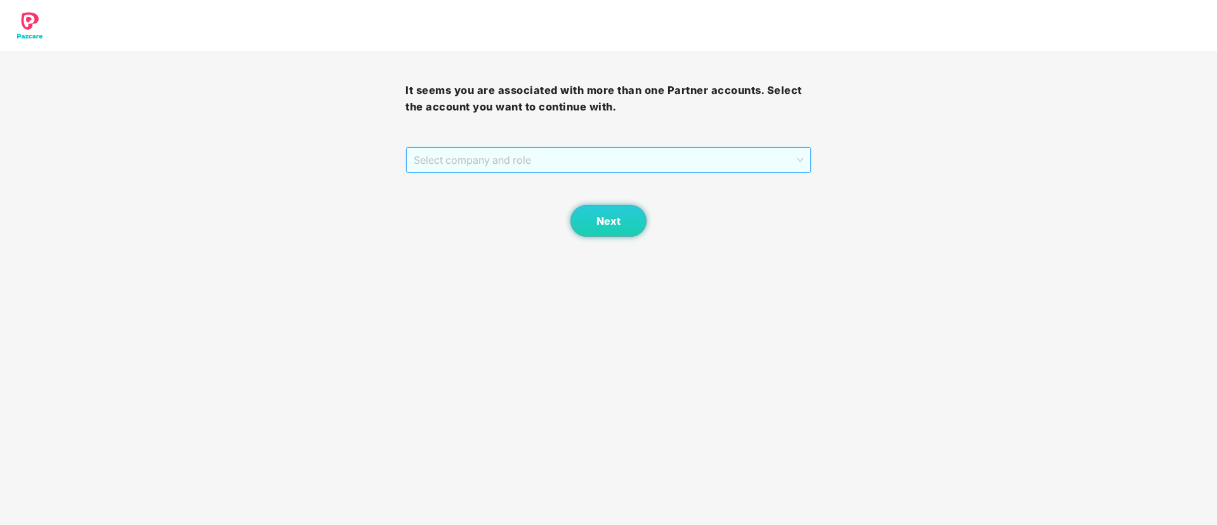
click at [659, 167] on span "Select company and role" at bounding box center [608, 160] width 389 height 24
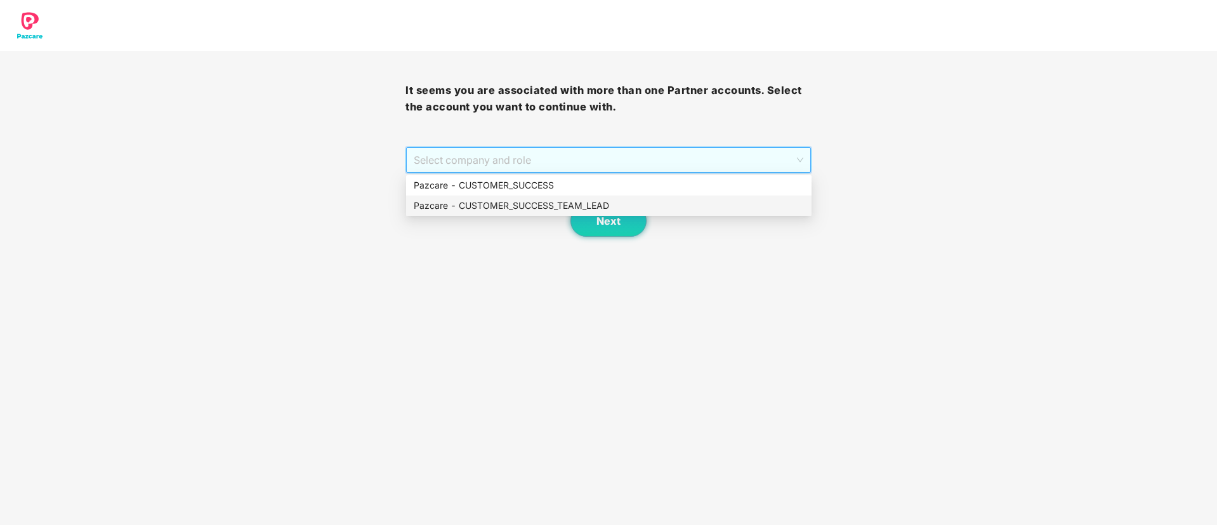
click at [542, 209] on div "Pazcare - CUSTOMER_SUCCESS_TEAM_LEAD" at bounding box center [609, 206] width 390 height 14
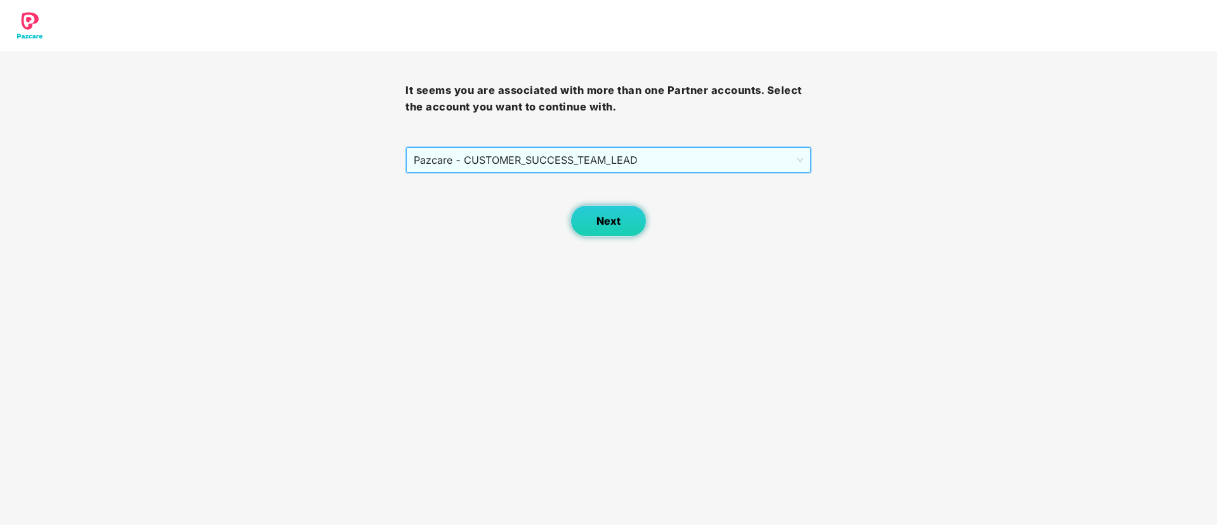
click at [622, 216] on button "Next" at bounding box center [608, 221] width 76 height 32
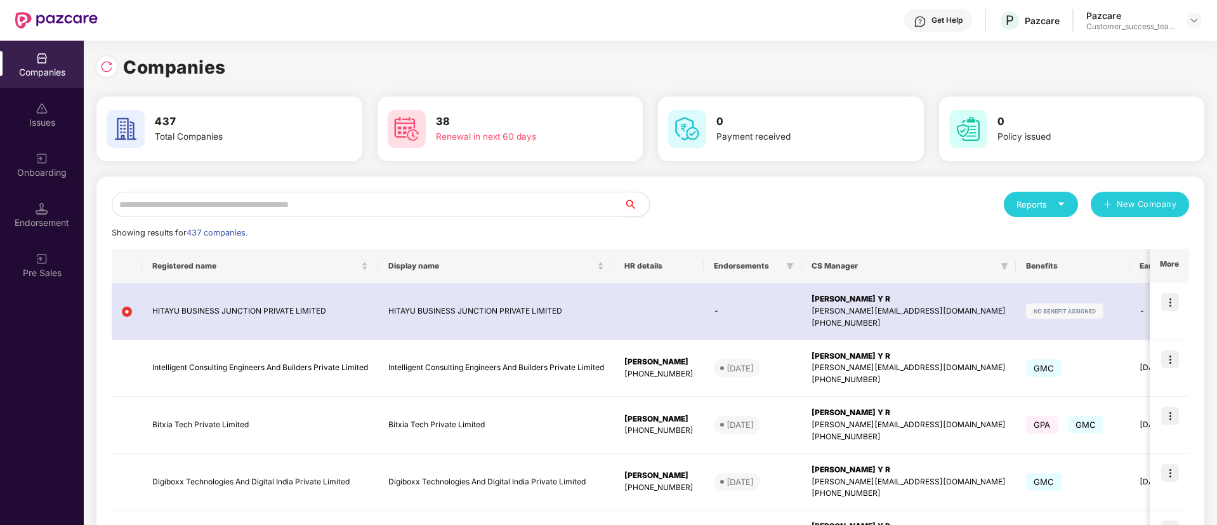
click at [400, 201] on input "text" at bounding box center [368, 204] width 512 height 25
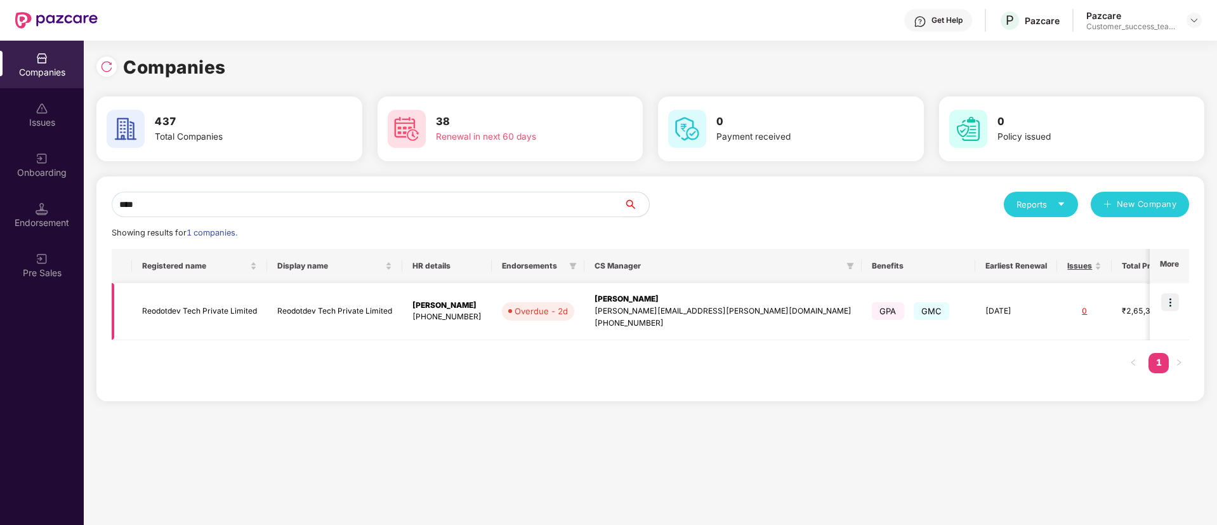
type input "****"
click at [1171, 303] on img at bounding box center [1170, 302] width 18 height 18
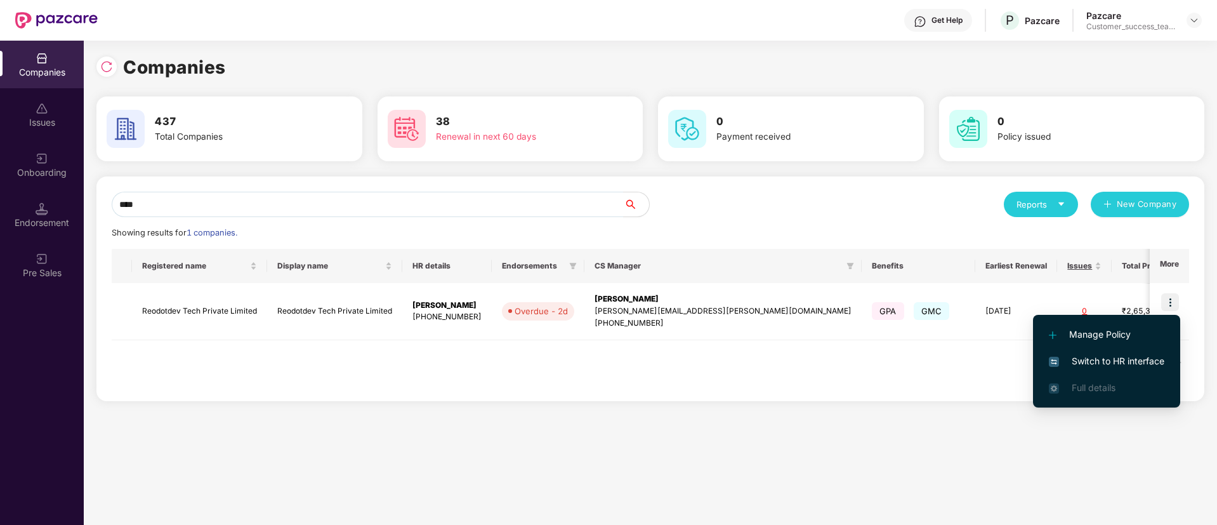
click at [1155, 361] on span "Switch to HR interface" at bounding box center [1106, 361] width 115 height 14
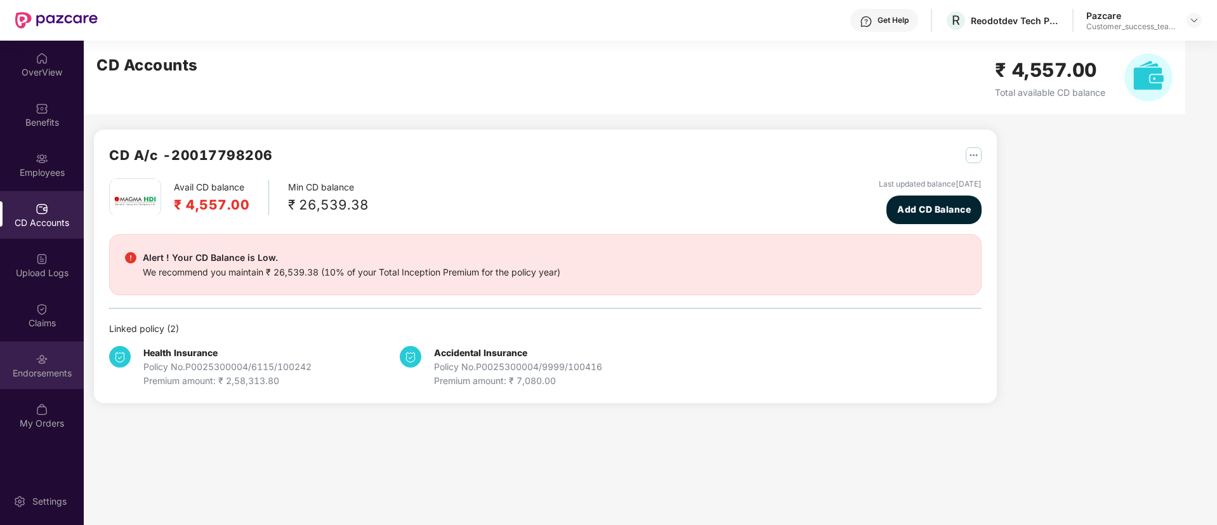
click at [45, 358] on img at bounding box center [42, 359] width 13 height 13
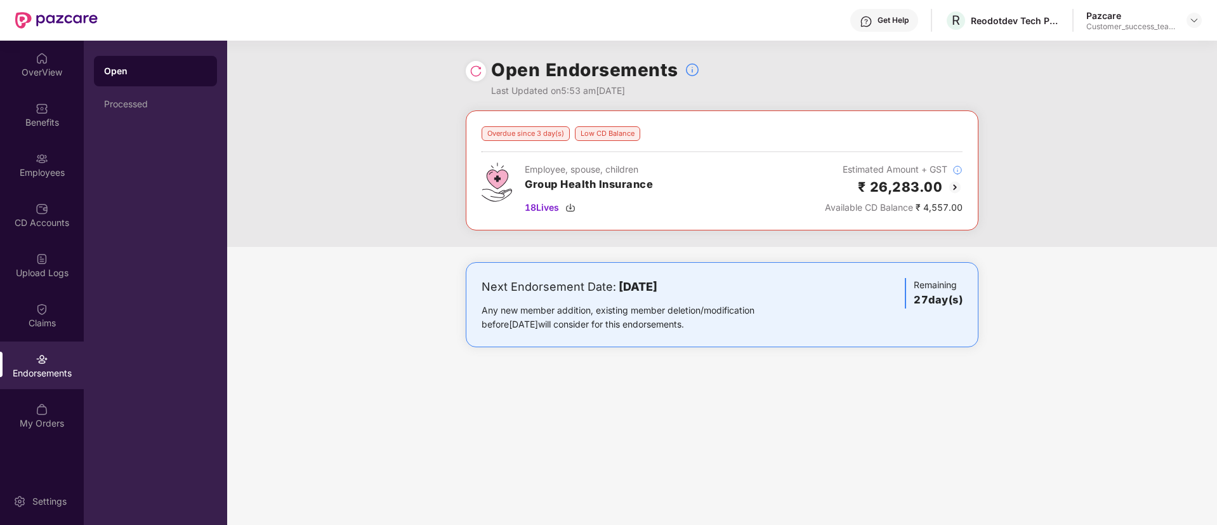
click at [950, 188] on img at bounding box center [954, 187] width 15 height 15
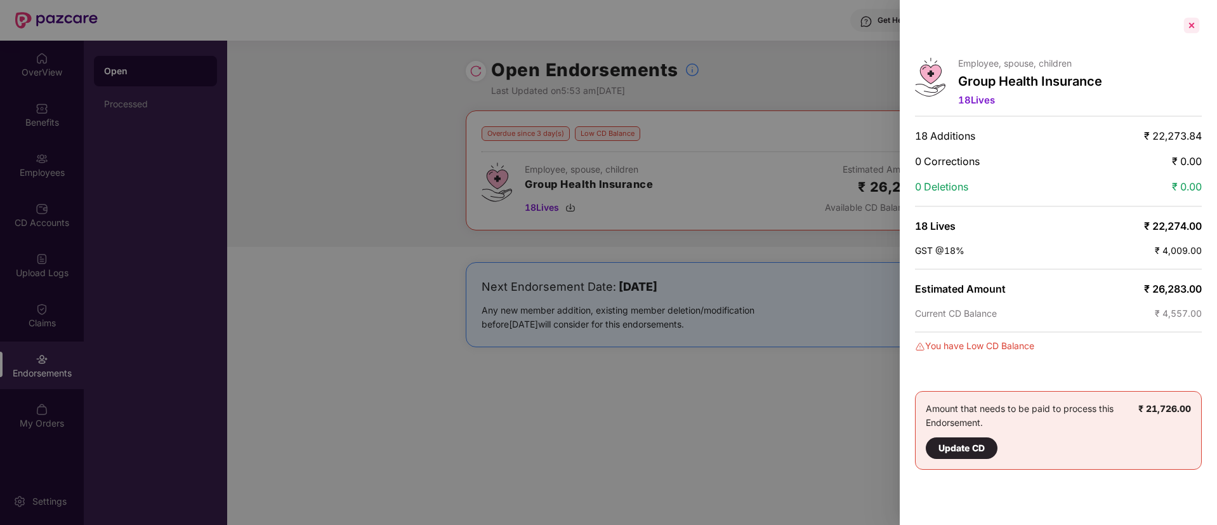
click at [1194, 20] on div at bounding box center [1191, 25] width 20 height 20
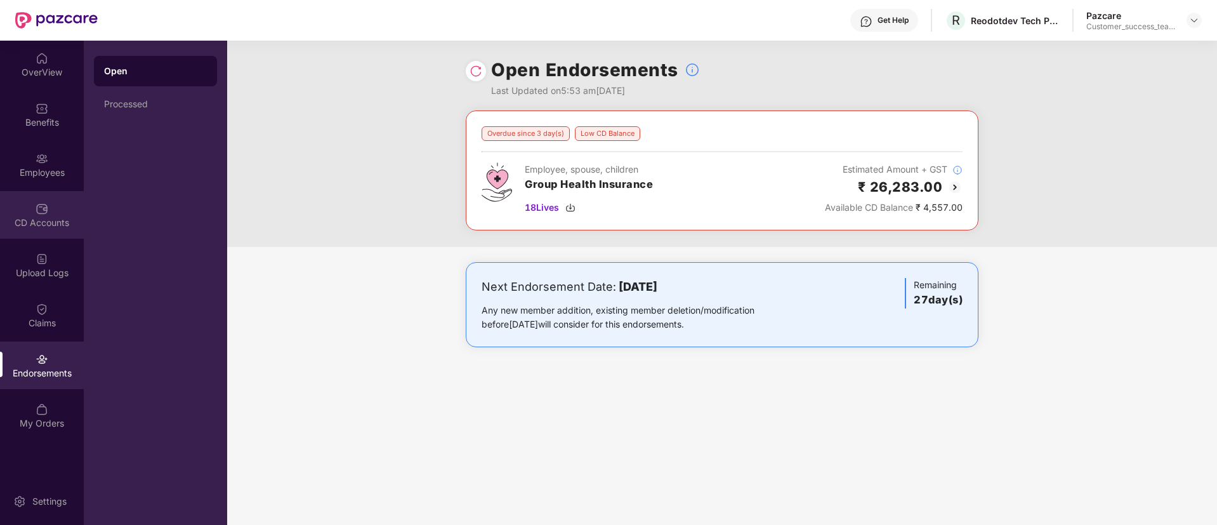
click at [28, 200] on div "CD Accounts" at bounding box center [42, 215] width 84 height 48
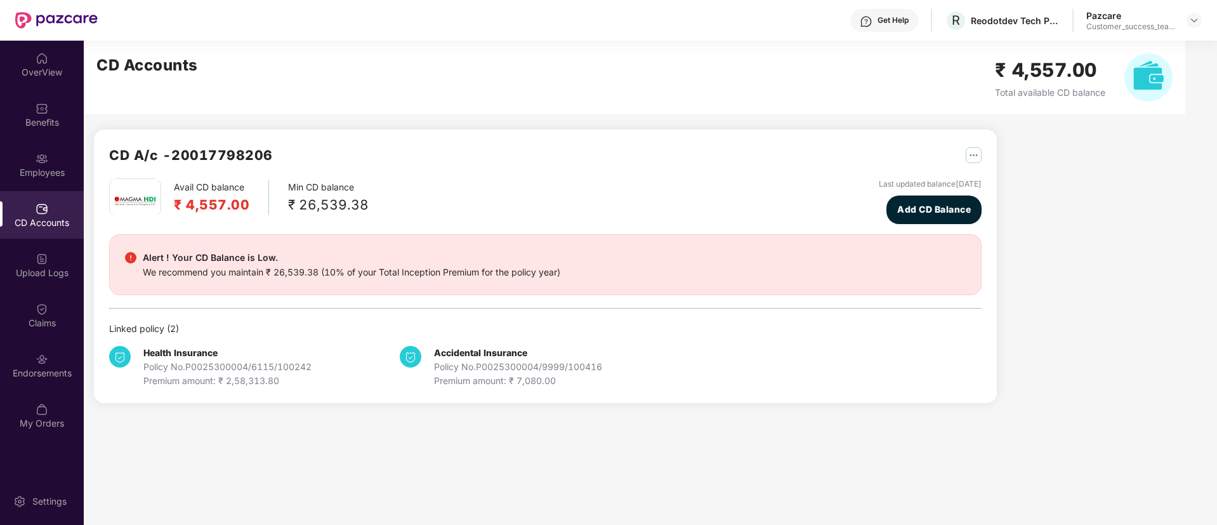
click at [32, 182] on div "Employees" at bounding box center [42, 165] width 84 height 48
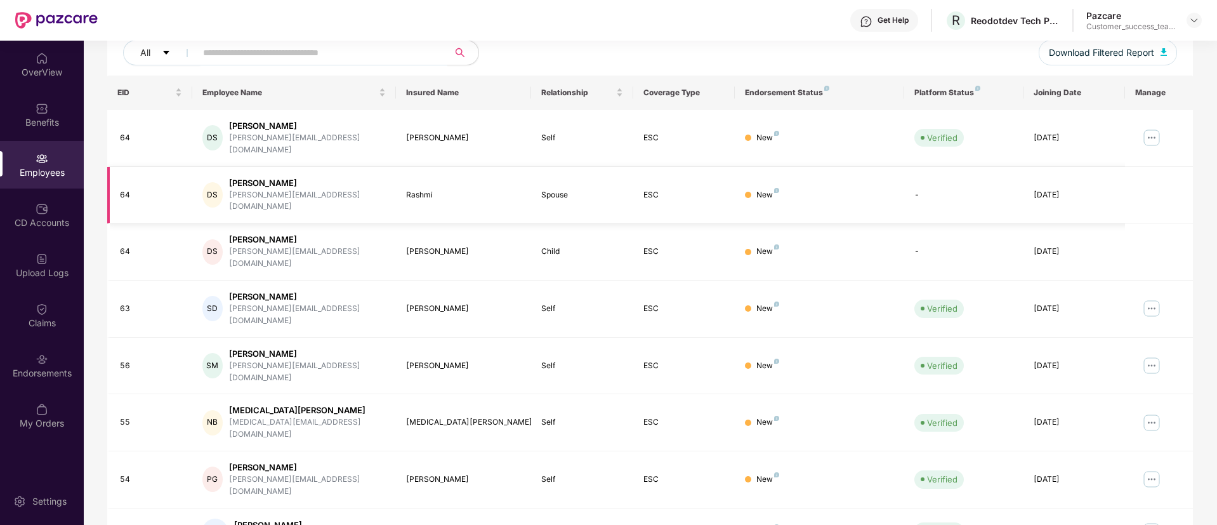
scroll to position [255, 0]
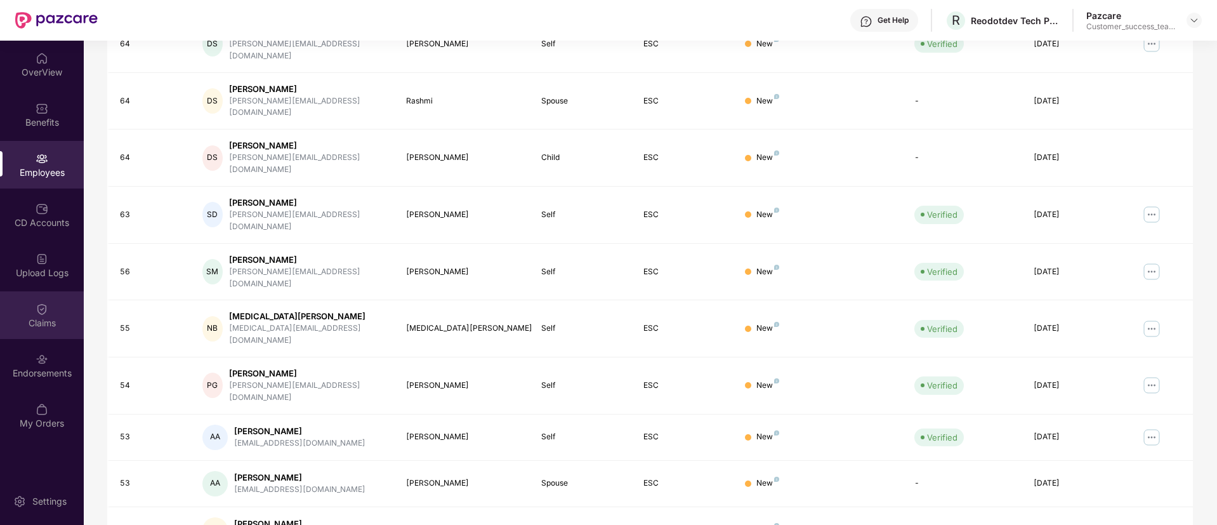
click at [50, 335] on div "Claims" at bounding box center [42, 315] width 84 height 48
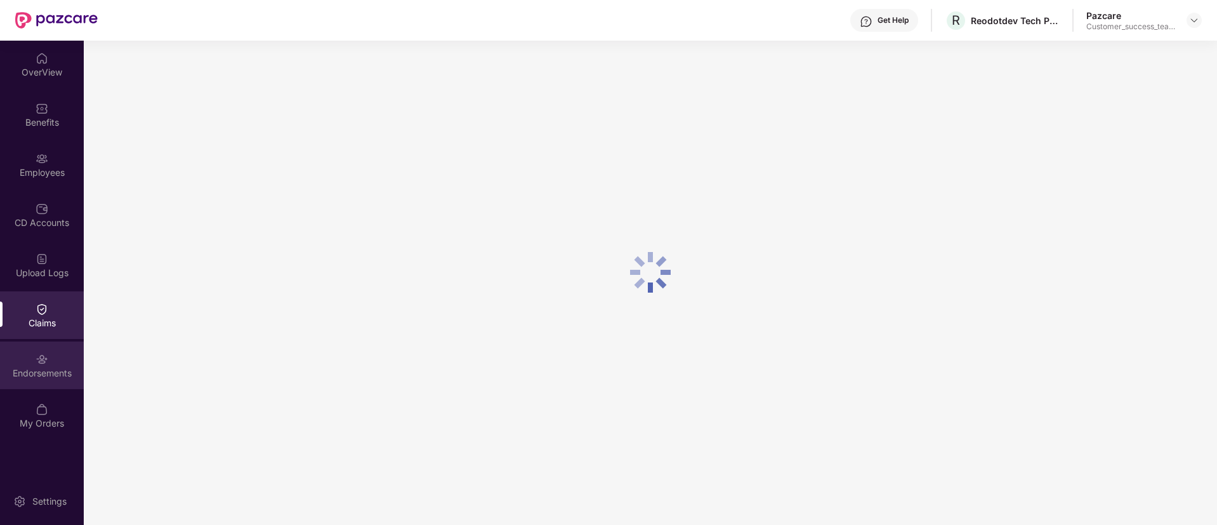
scroll to position [0, 0]
click at [48, 377] on div "Endorsements" at bounding box center [42, 373] width 84 height 13
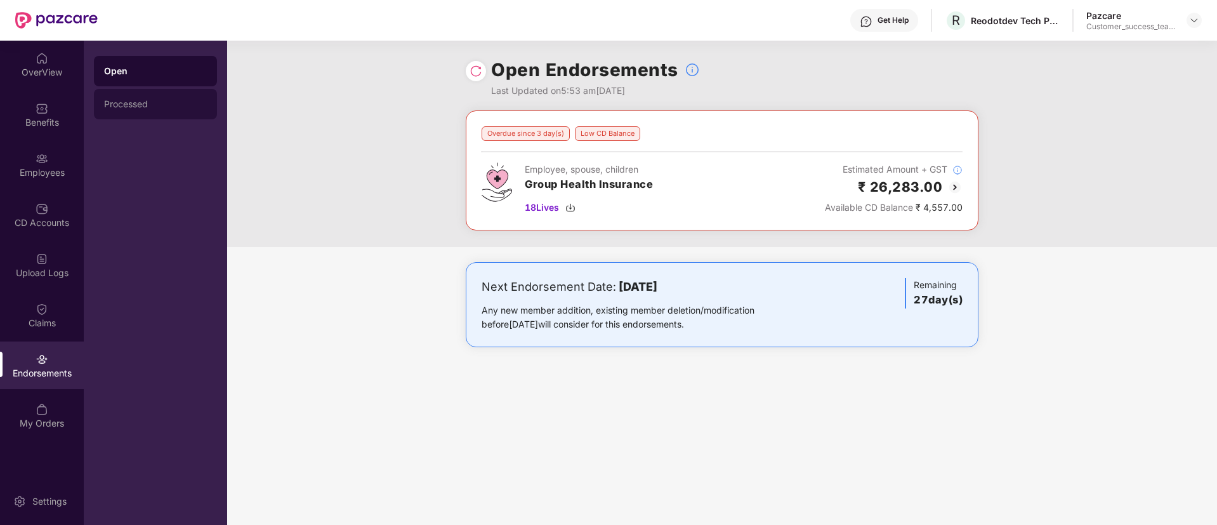
click at [166, 102] on div "Processed" at bounding box center [155, 104] width 103 height 10
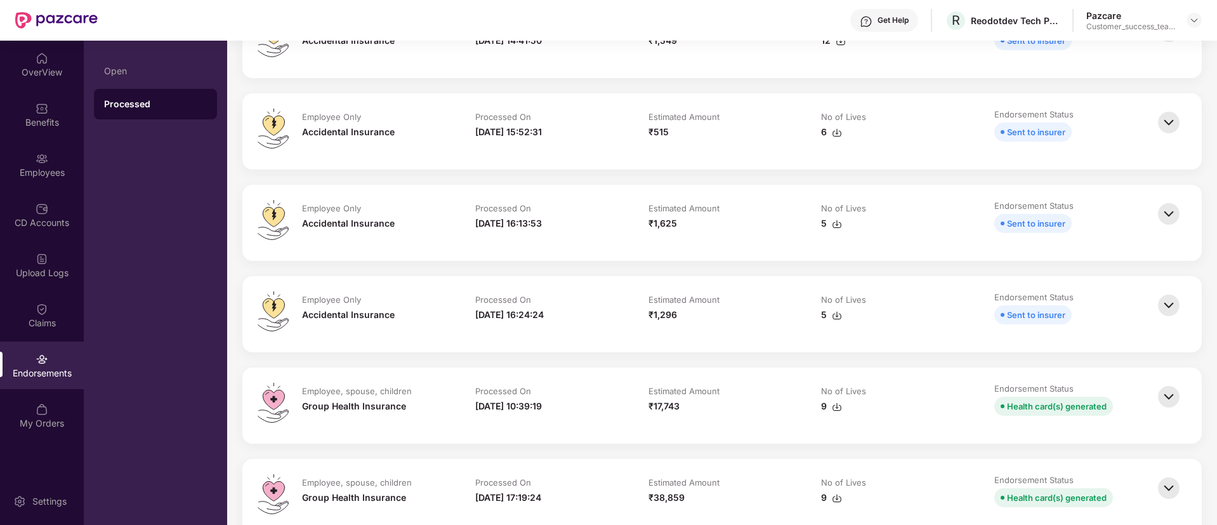
scroll to position [95, 0]
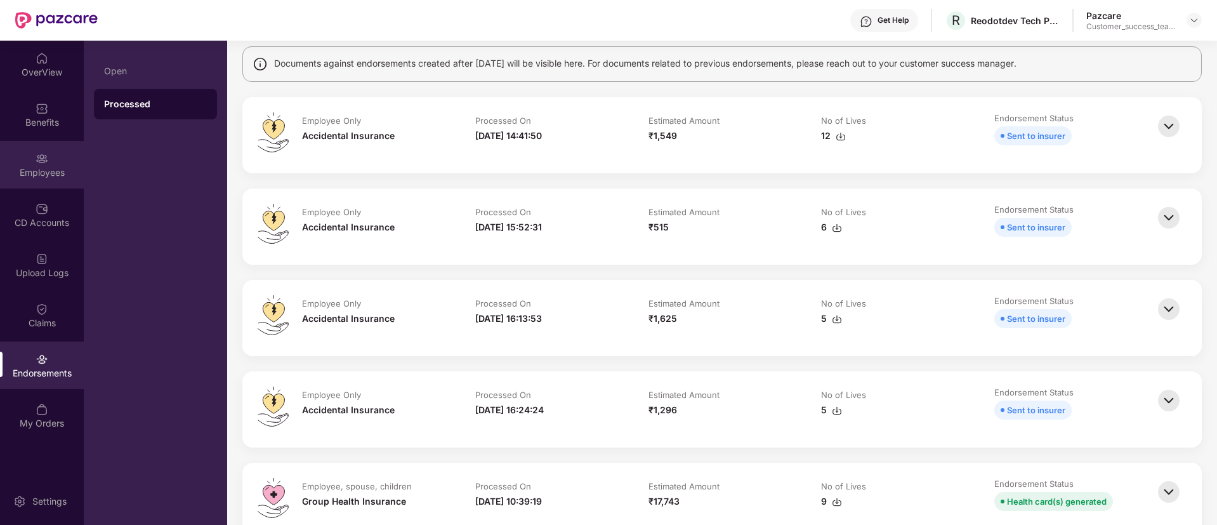
click at [46, 157] on img at bounding box center [42, 158] width 13 height 13
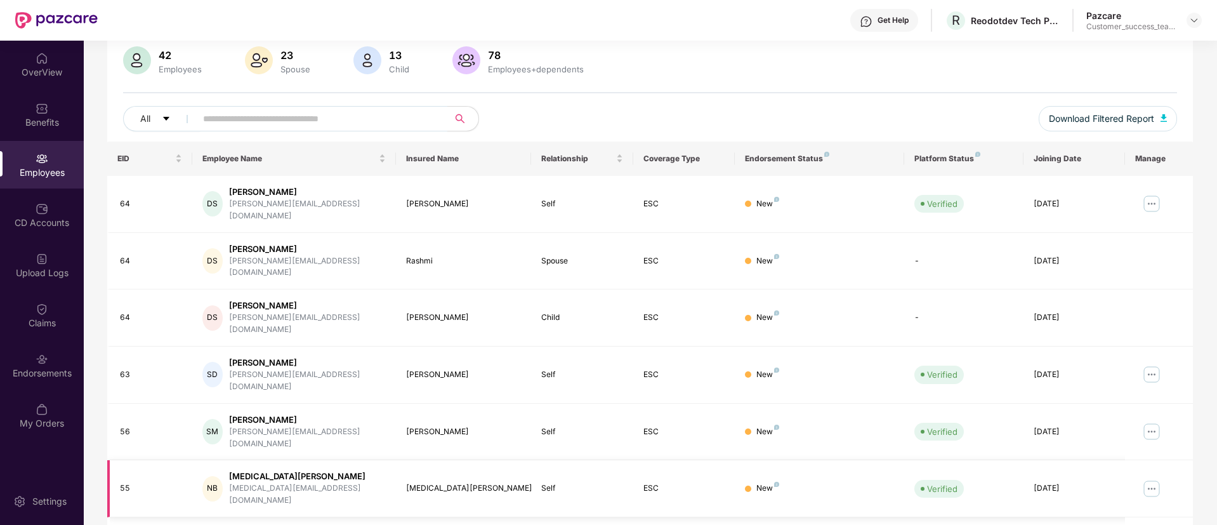
scroll to position [255, 0]
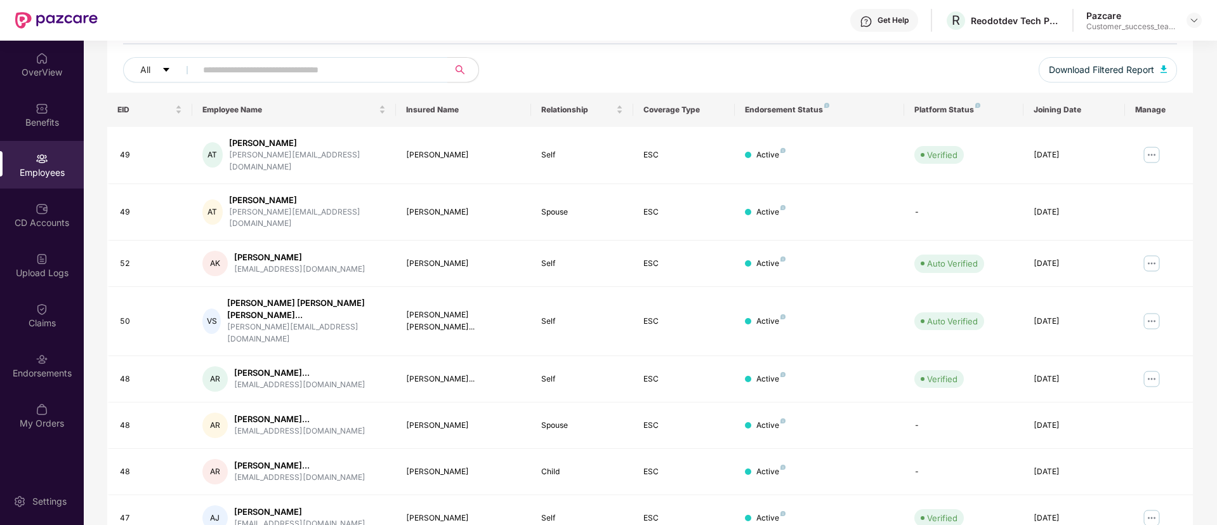
scroll to position [0, 0]
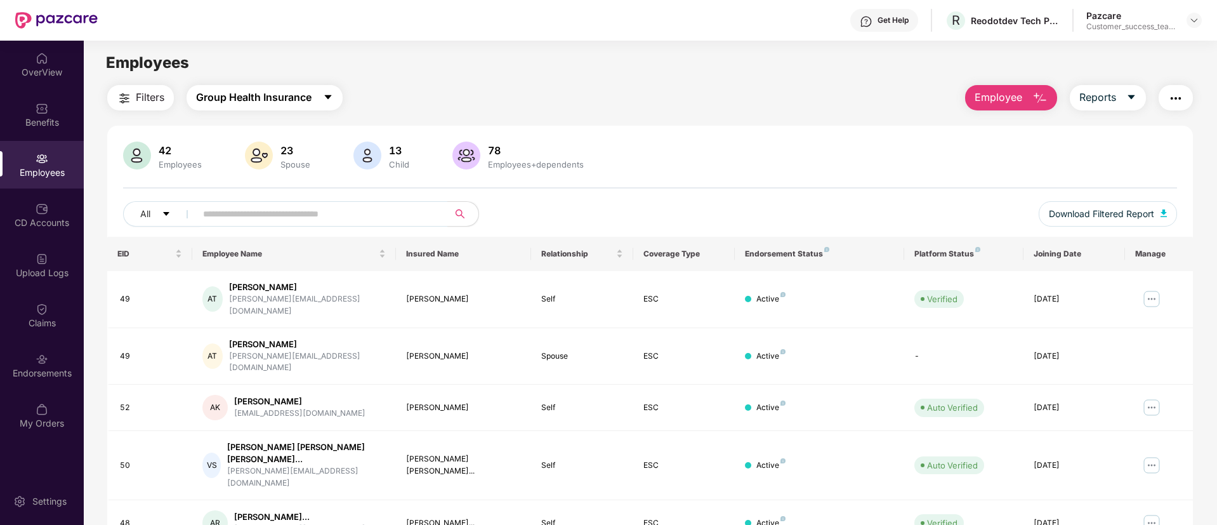
click at [308, 92] on span "Group Health Insurance" at bounding box center [253, 97] width 115 height 16
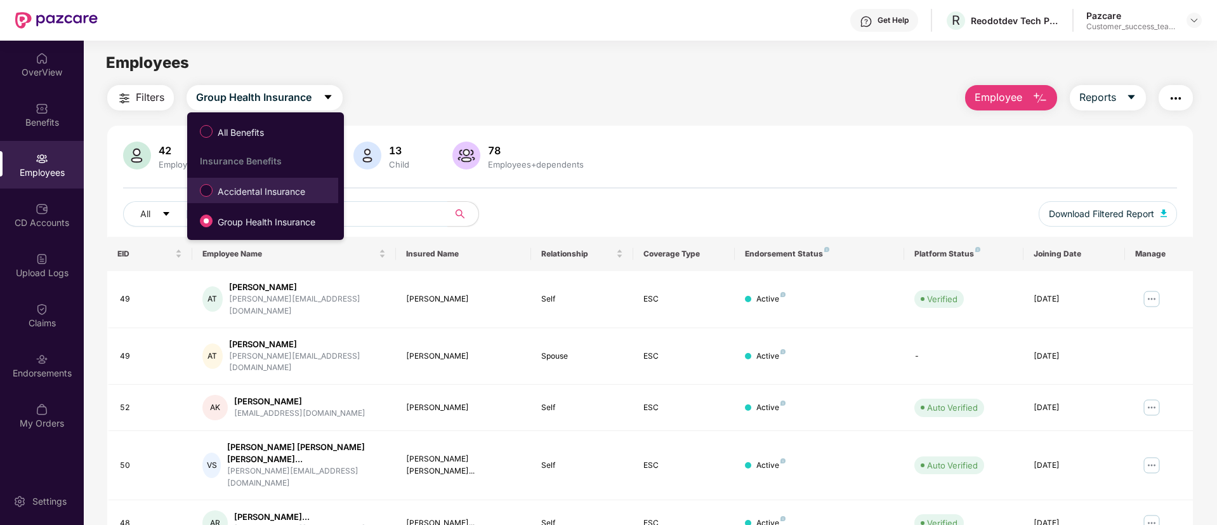
click at [295, 190] on span "Accidental Insurance" at bounding box center [262, 192] width 98 height 14
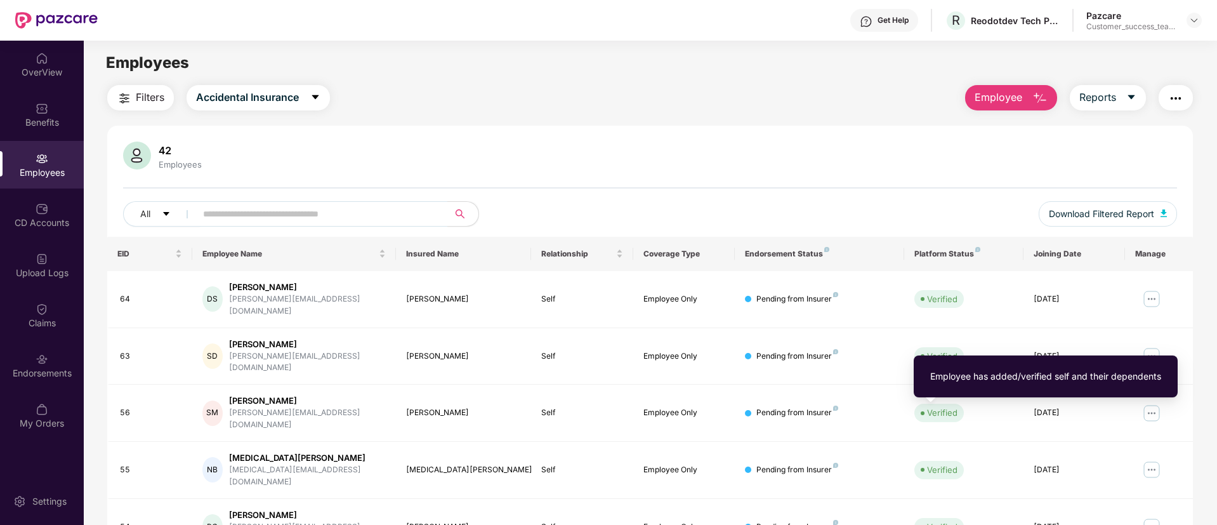
scroll to position [255, 0]
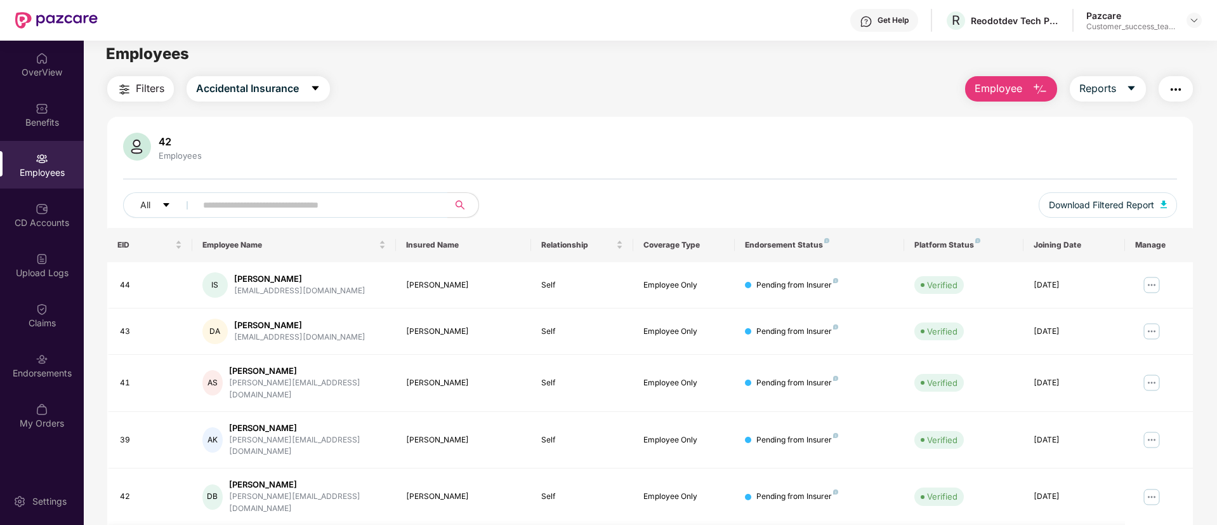
scroll to position [0, 0]
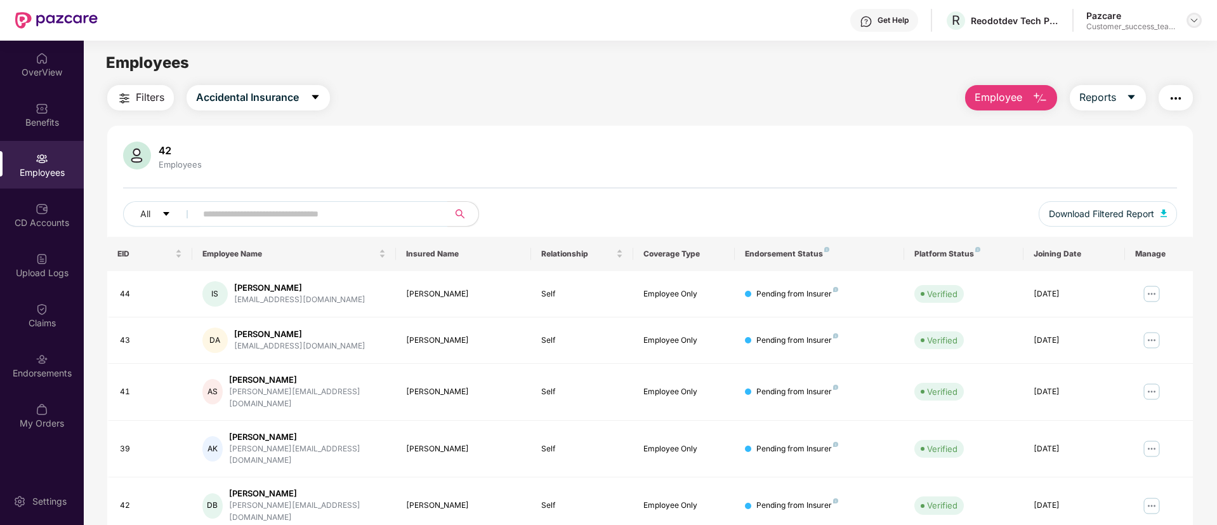
click at [1197, 18] on img at bounding box center [1194, 20] width 10 height 10
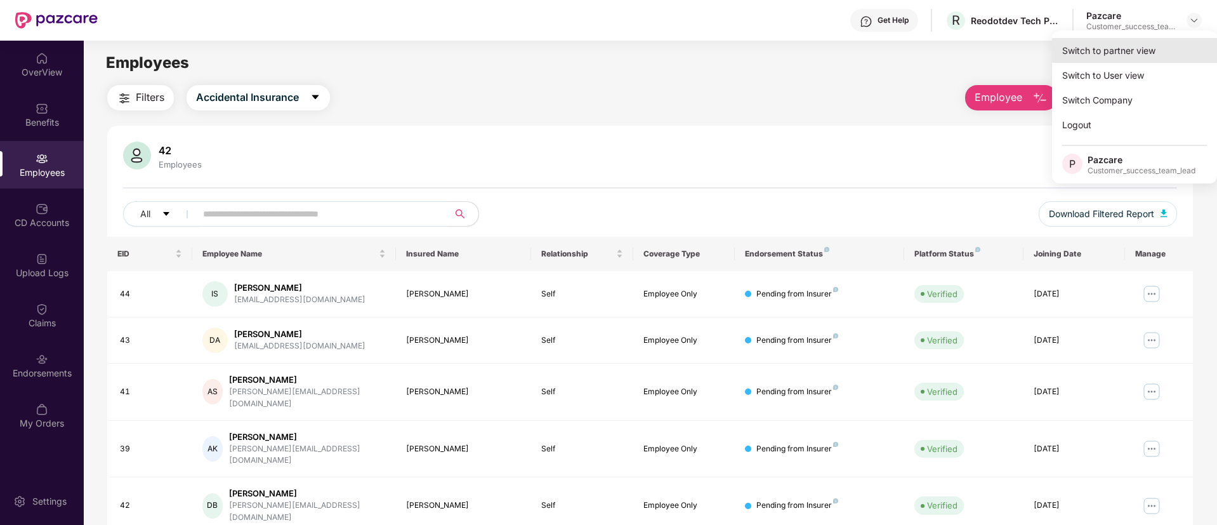
click at [1177, 53] on div "Switch to partner view" at bounding box center [1134, 50] width 165 height 25
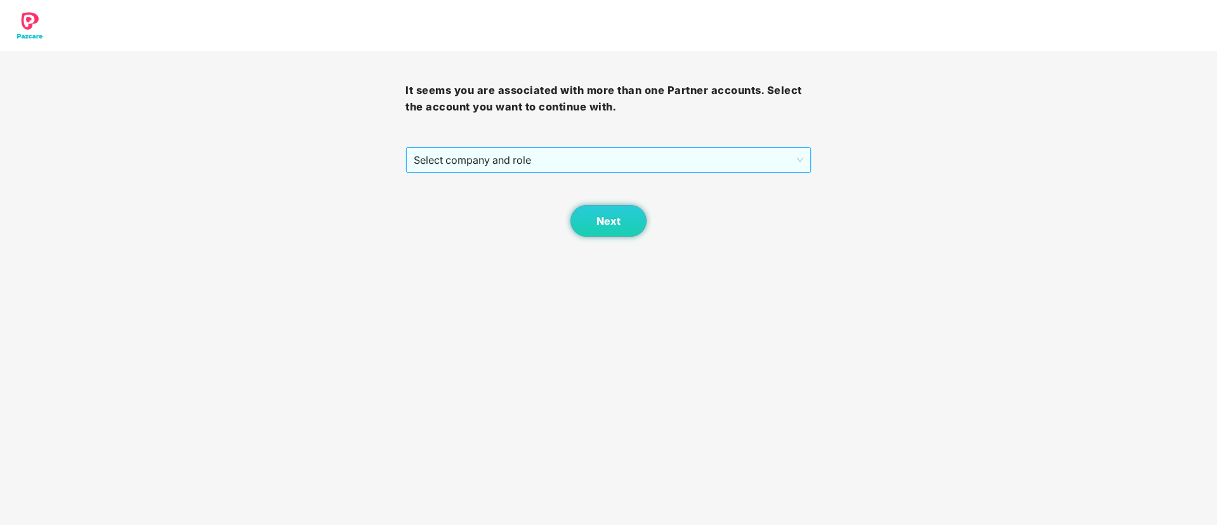
click at [756, 157] on span "Select company and role" at bounding box center [608, 160] width 389 height 24
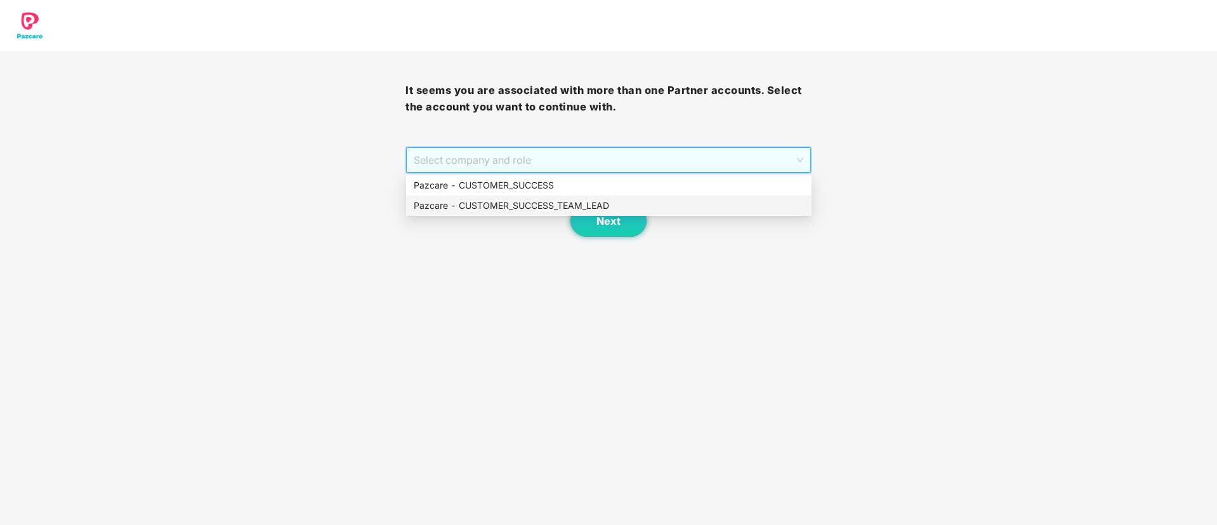
click at [510, 200] on div "Pazcare - CUSTOMER_SUCCESS_TEAM_LEAD" at bounding box center [609, 206] width 390 height 14
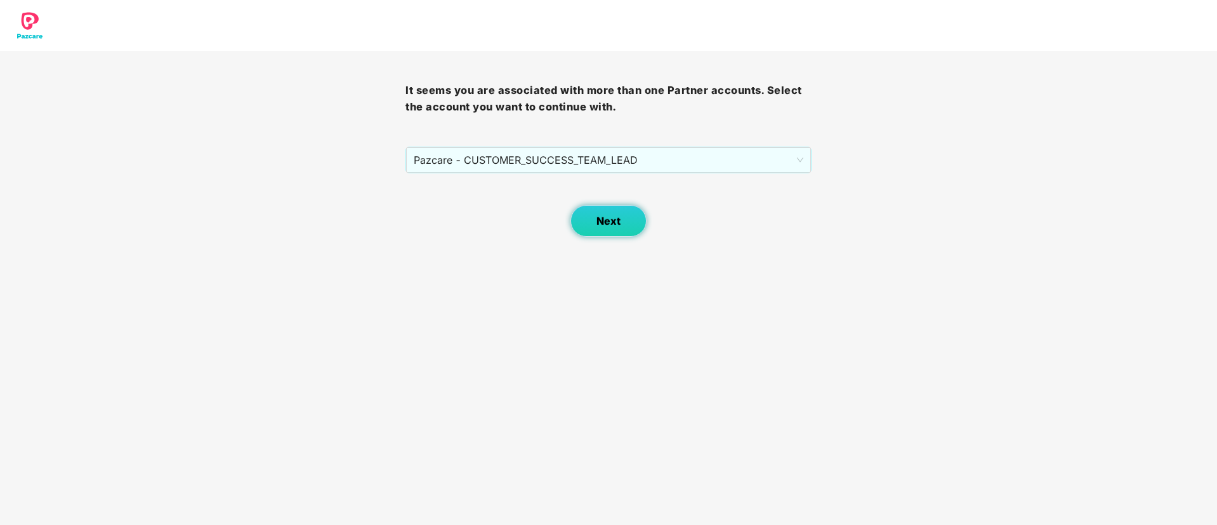
click at [602, 216] on span "Next" at bounding box center [608, 221] width 24 height 12
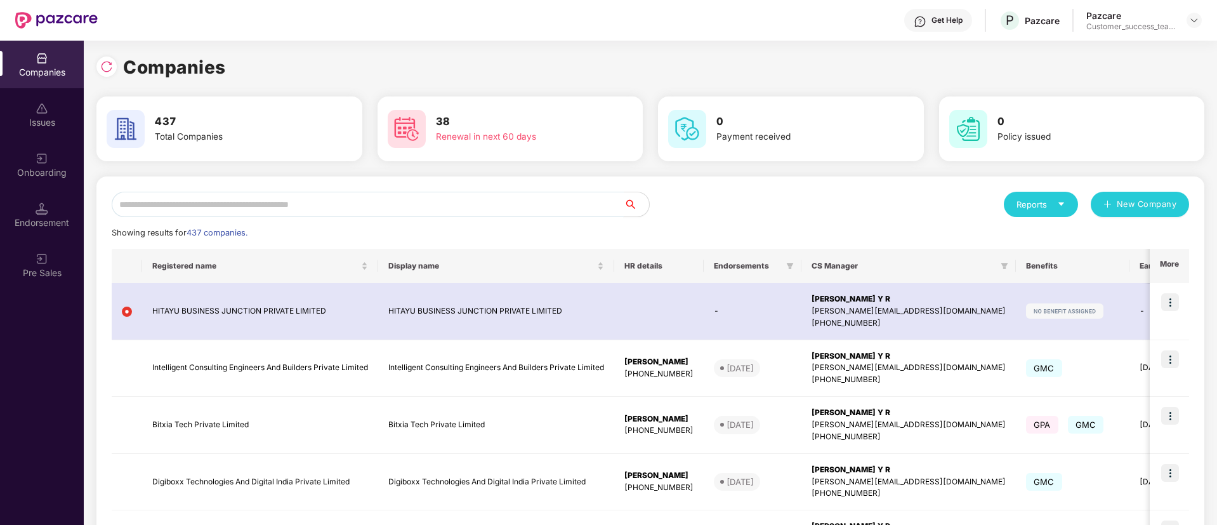
click at [381, 208] on input "text" at bounding box center [368, 204] width 512 height 25
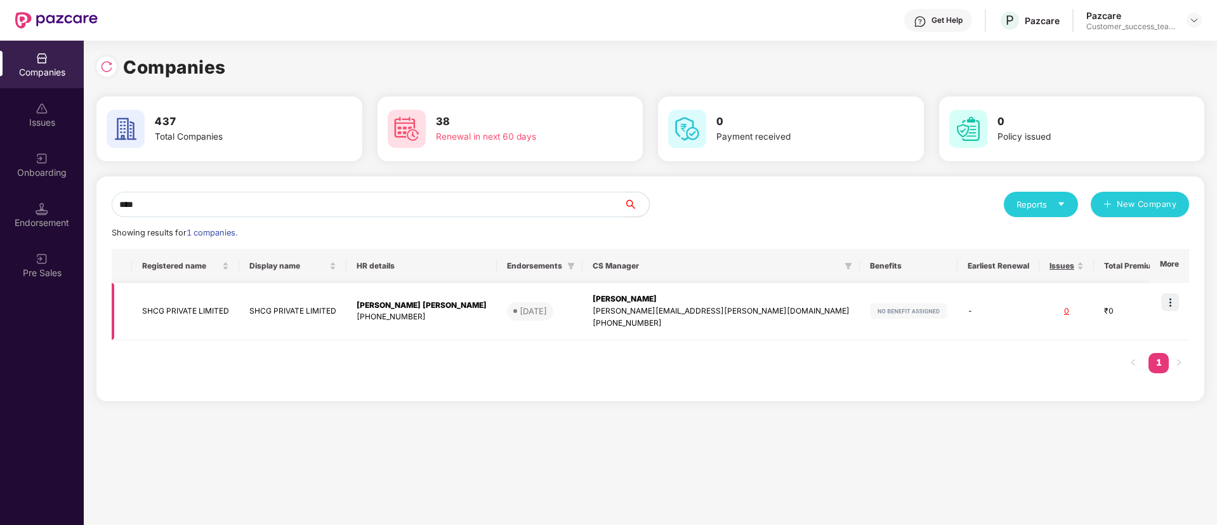
type input "****"
click at [383, 320] on div "[PHONE_NUMBER]" at bounding box center [422, 317] width 130 height 12
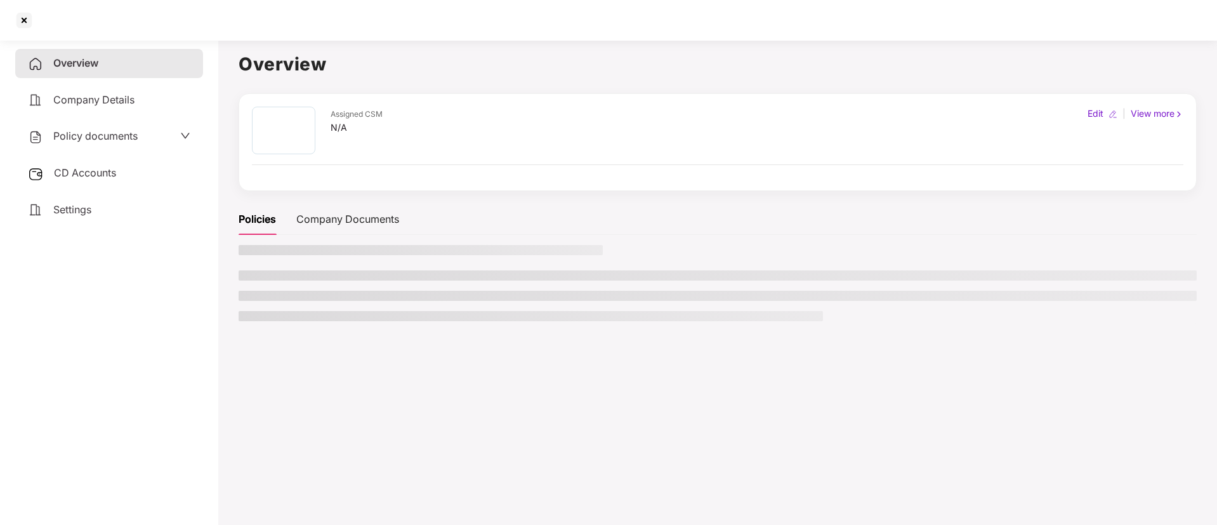
click at [119, 179] on div "CD Accounts" at bounding box center [109, 173] width 188 height 29
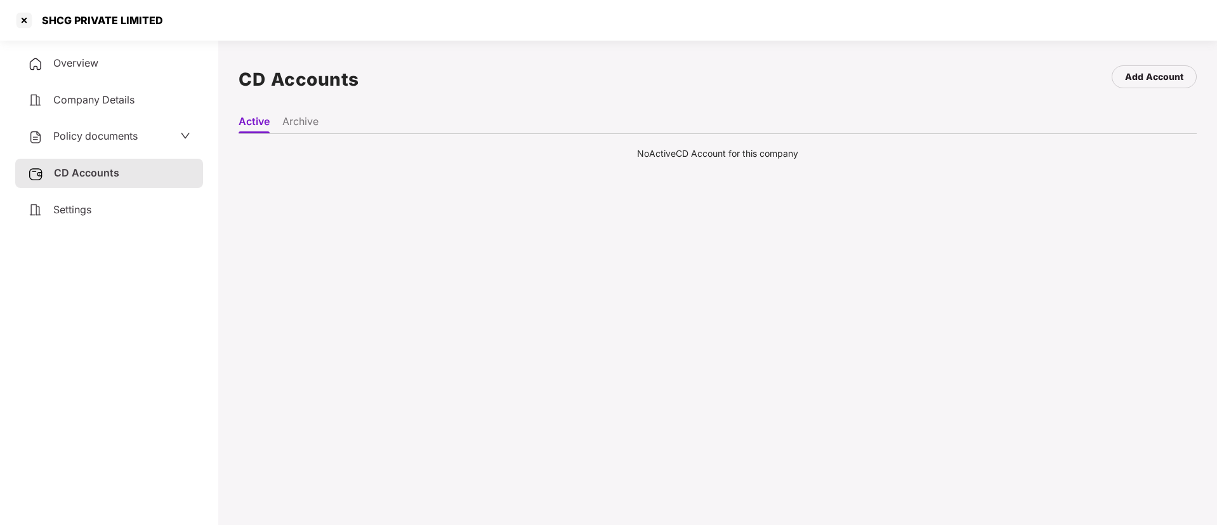
click at [292, 121] on li "Archive" at bounding box center [300, 124] width 36 height 18
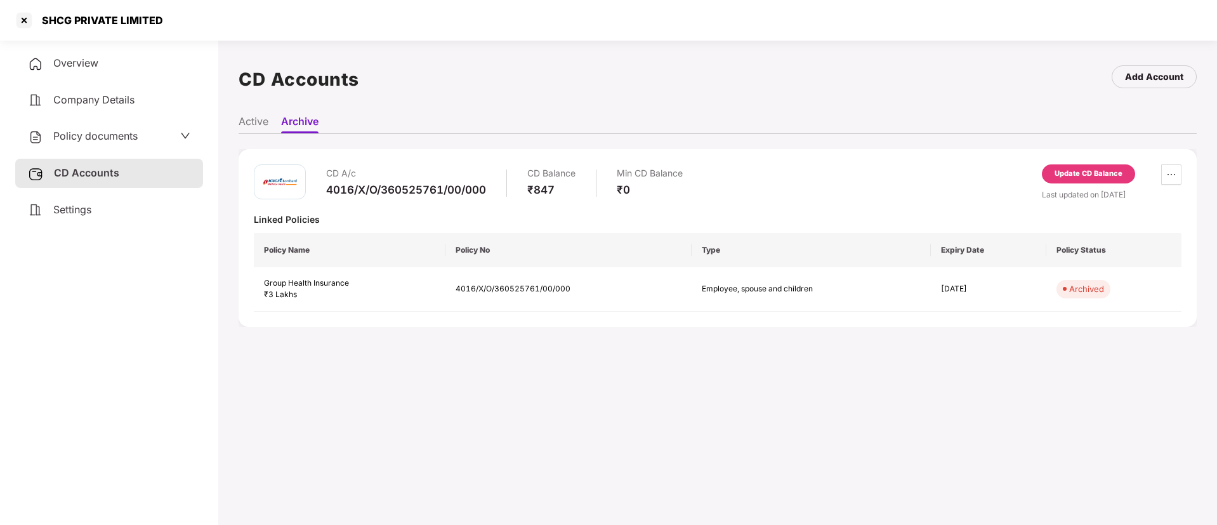
click at [84, 127] on div "Policy documents" at bounding box center [109, 136] width 188 height 29
click at [126, 136] on span "Policy documents" at bounding box center [95, 135] width 84 height 13
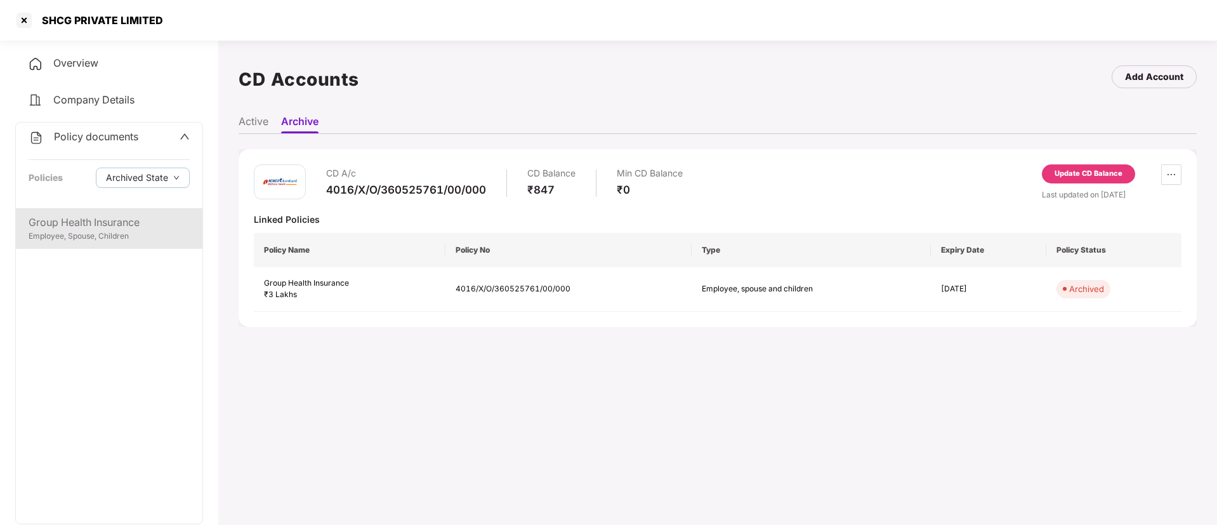
click at [140, 236] on div "Employee, Spouse, Children" at bounding box center [109, 236] width 161 height 12
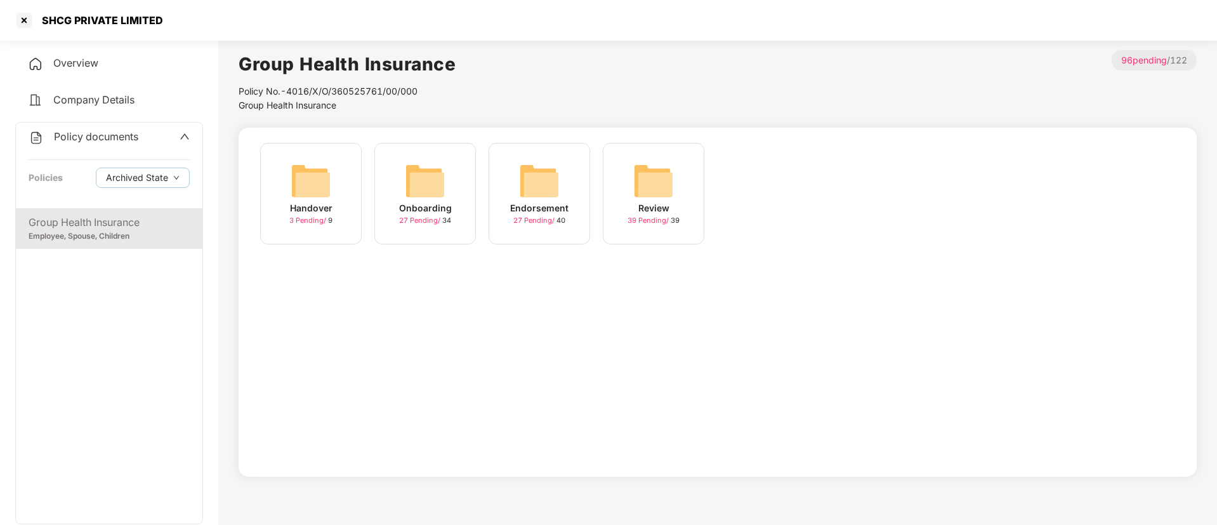
click at [432, 216] on span "27 Pending /" at bounding box center [420, 220] width 43 height 9
click at [539, 223] on span "27 Pending /" at bounding box center [534, 220] width 43 height 9
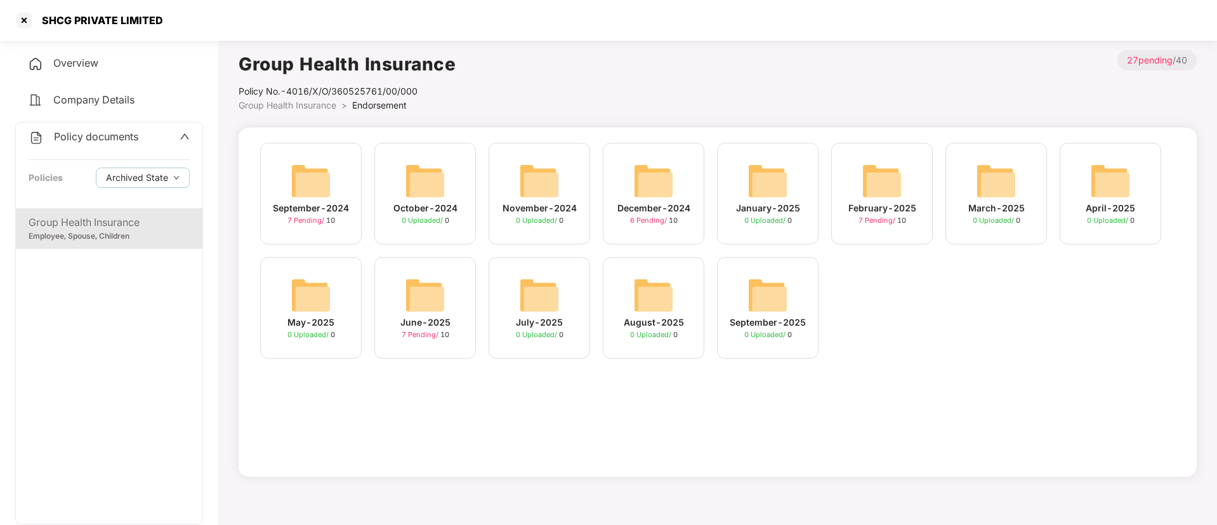
click at [310, 210] on div "September-2024" at bounding box center [311, 208] width 76 height 14
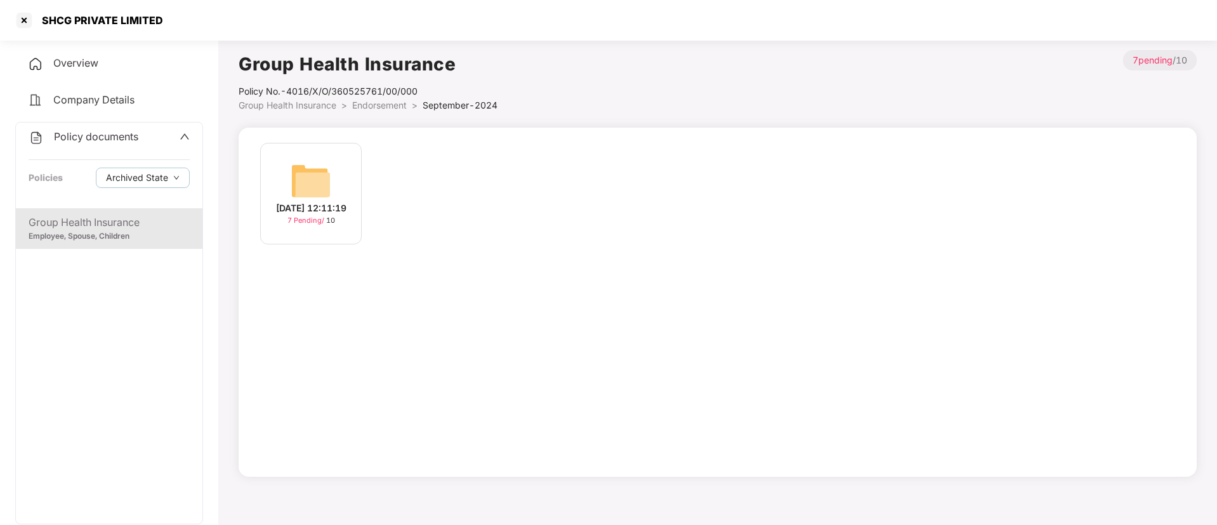
click at [311, 225] on span "7 Pending /" at bounding box center [306, 220] width 39 height 9
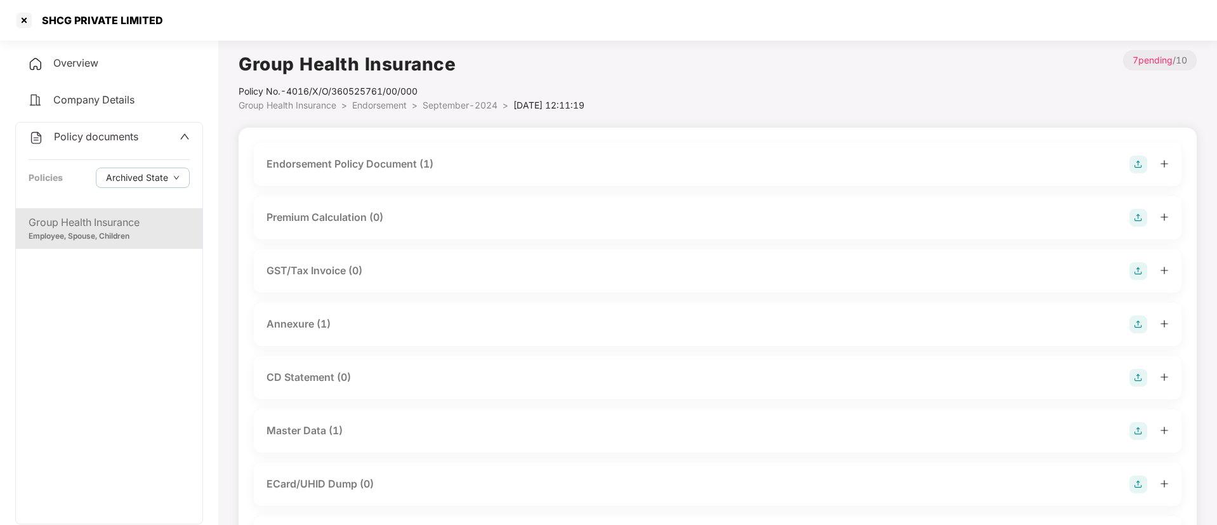
click at [299, 434] on div "Master Data (1)" at bounding box center [304, 431] width 76 height 16
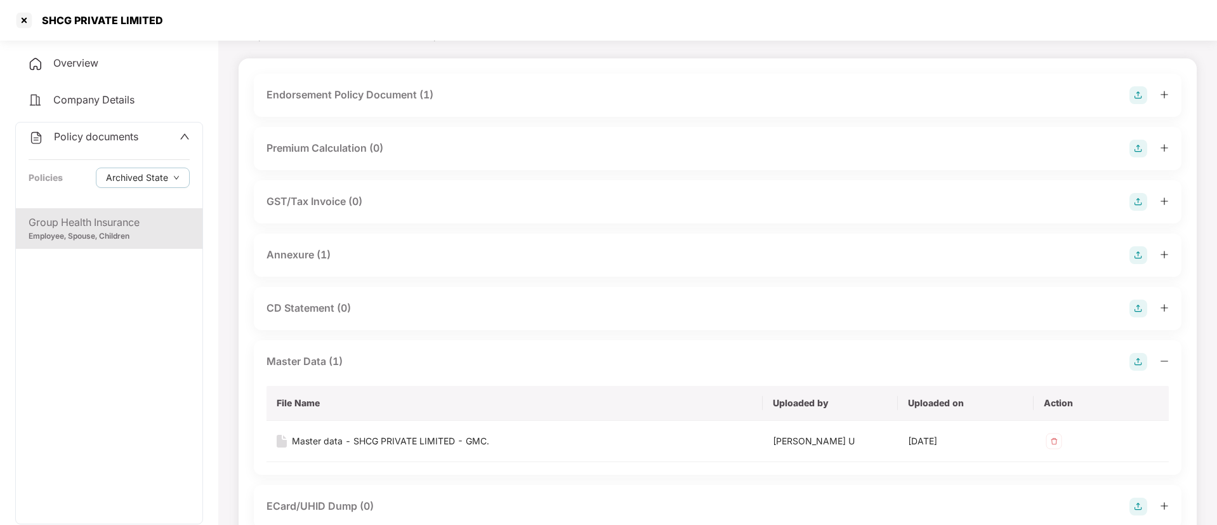
scroll to position [190, 0]
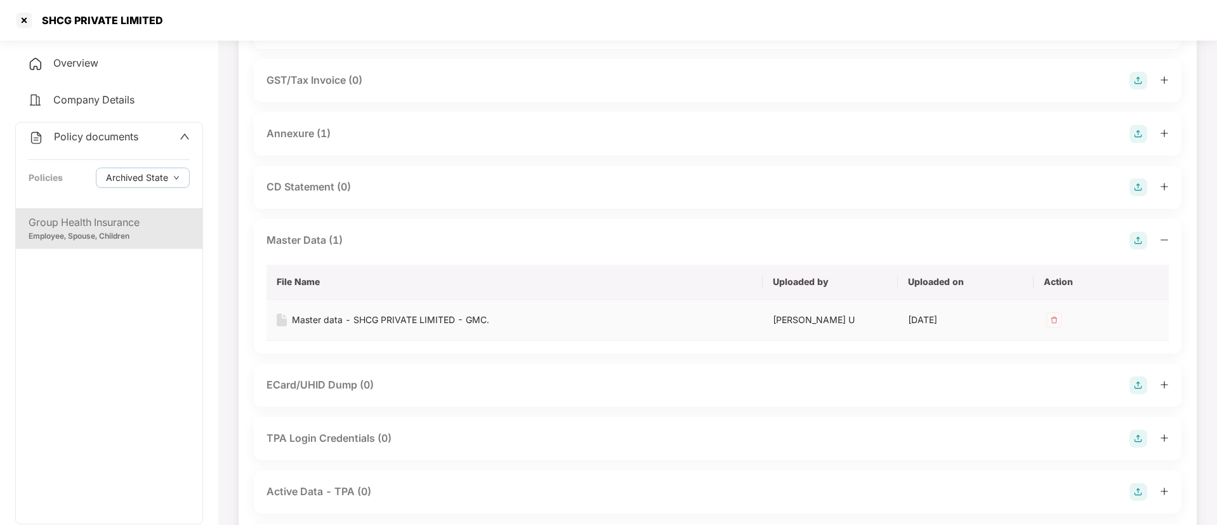
click at [455, 313] on div "Master data - SHCG PRIVATE LIMITED - GMC." at bounding box center [390, 320] width 197 height 14
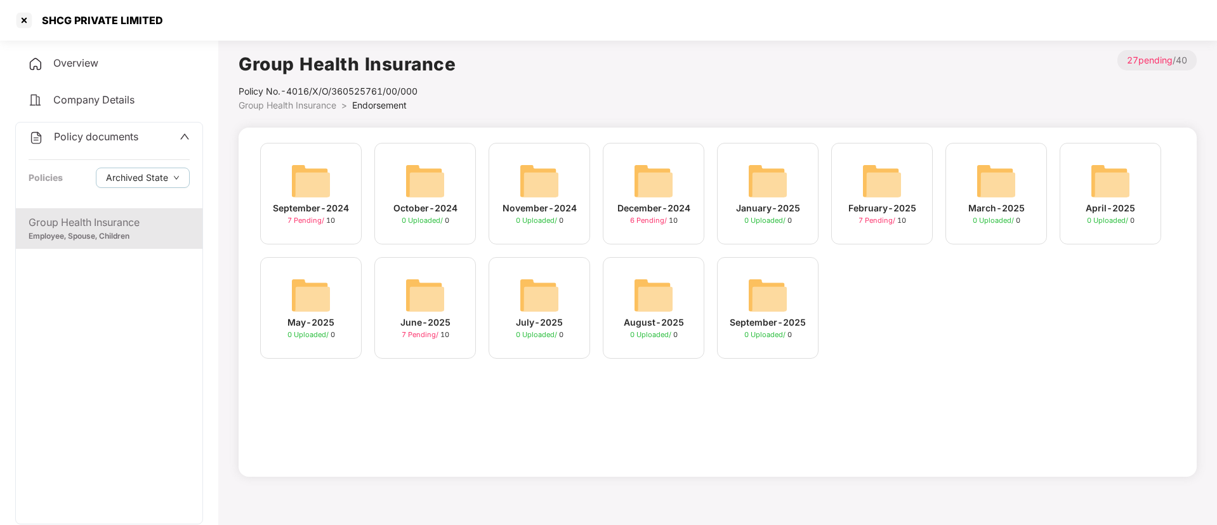
click at [873, 223] on span "7 Pending /" at bounding box center [877, 220] width 39 height 9
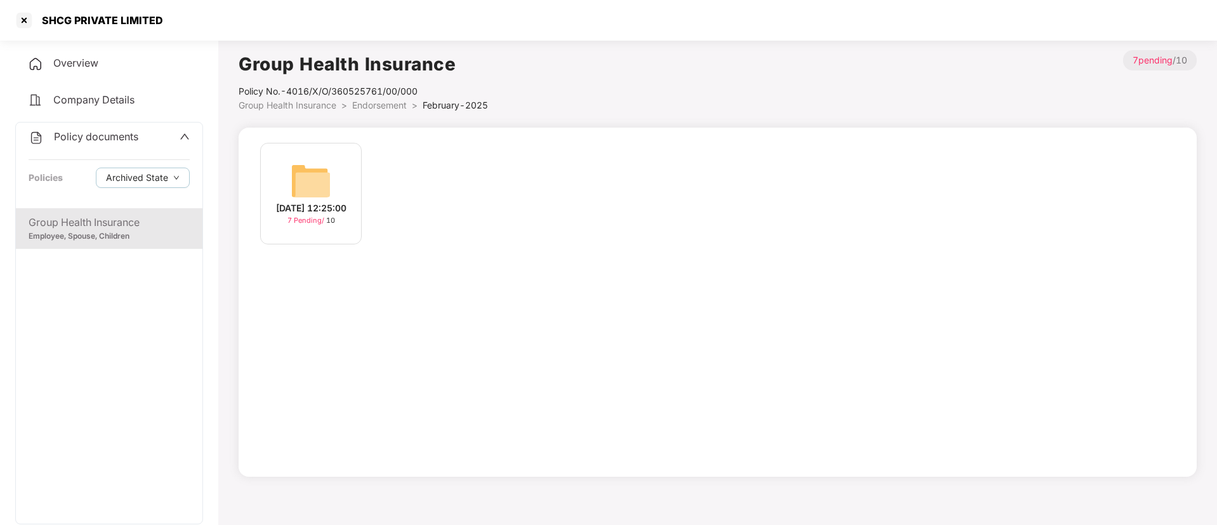
click at [303, 215] on div "[DATE] 12:25:00" at bounding box center [311, 208] width 70 height 14
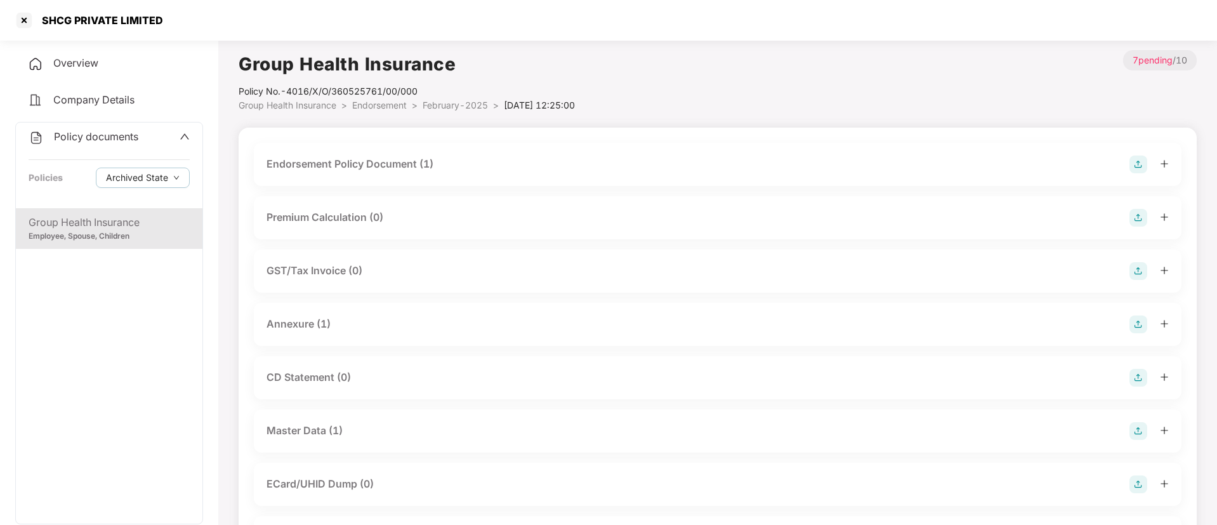
click at [322, 436] on div "Master Data (1)" at bounding box center [304, 431] width 76 height 16
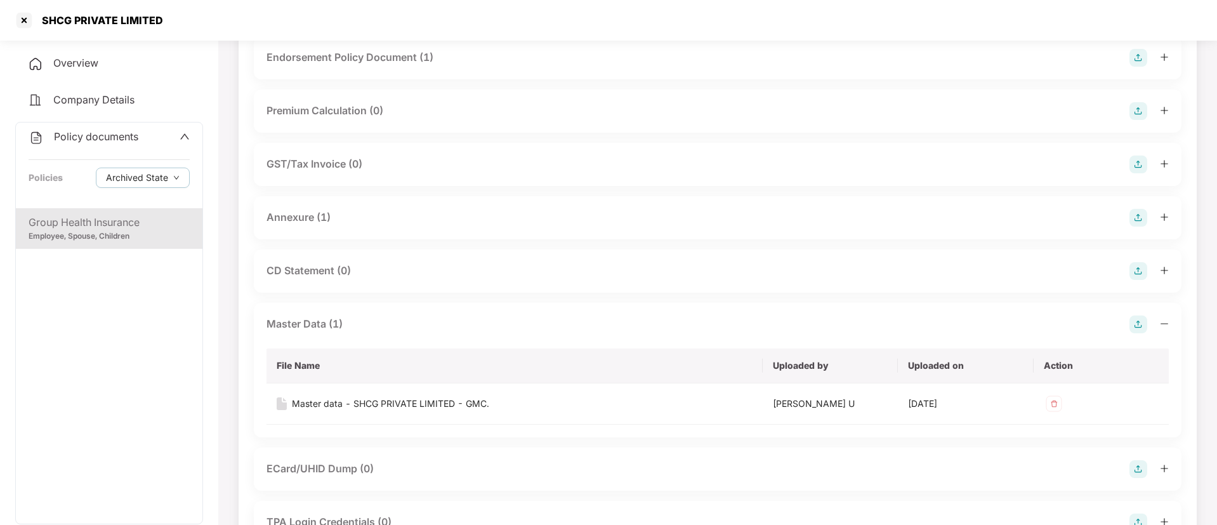
scroll to position [190, 0]
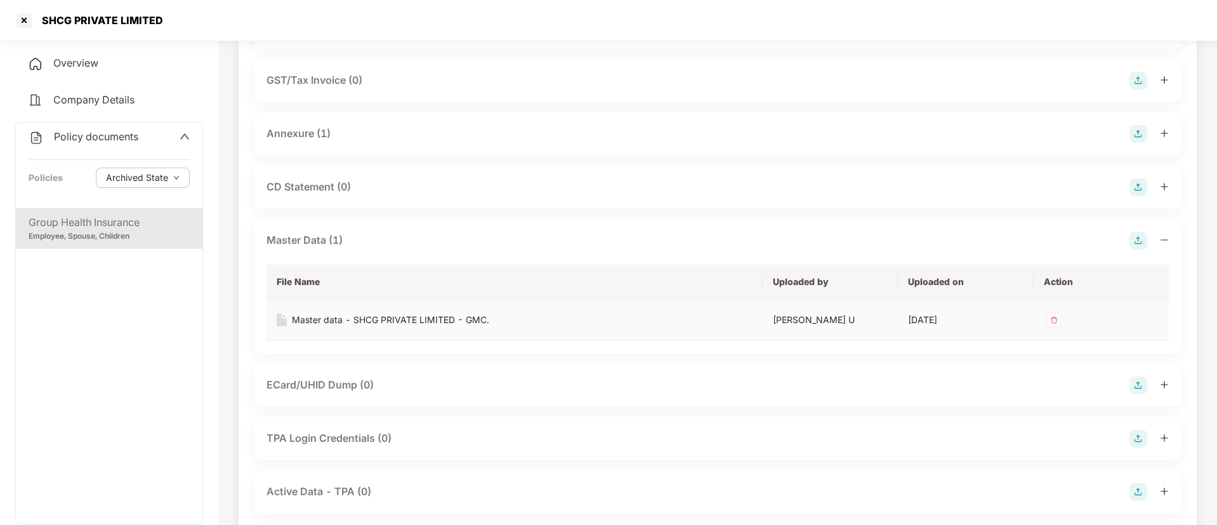
click at [468, 310] on td "Master data - SHCG PRIVATE LIMITED - GMC." at bounding box center [514, 319] width 496 height 41
click at [431, 323] on div "Master data - SHCG PRIVATE LIMITED - GMC." at bounding box center [390, 320] width 197 height 14
